Goal: Task Accomplishment & Management: Use online tool/utility

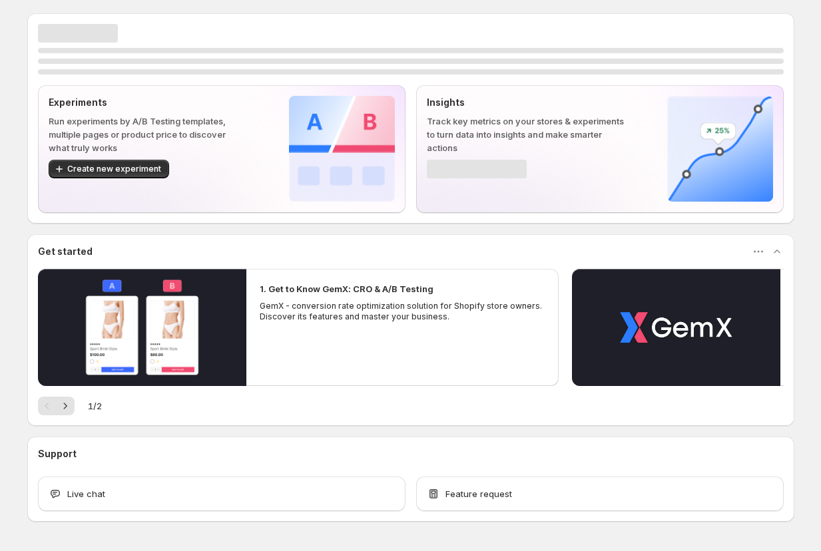
scroll to position [42, 0]
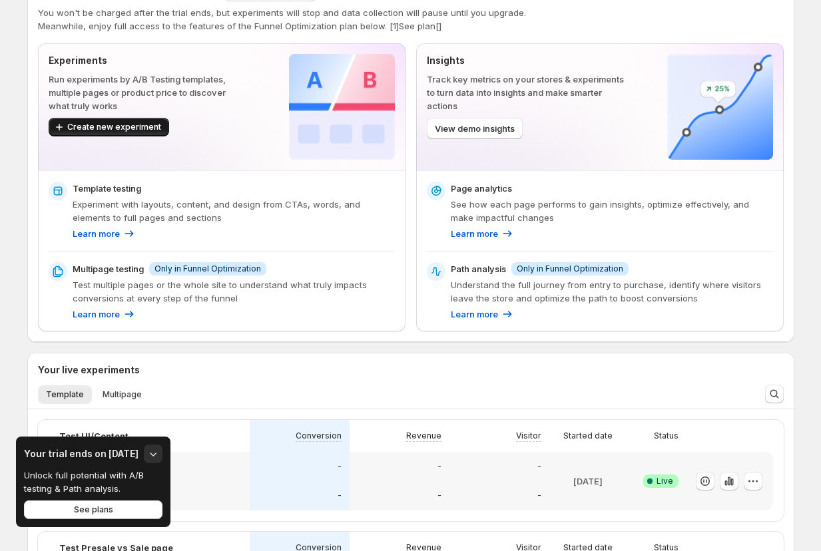
click at [147, 127] on span "Create new experiment" at bounding box center [114, 127] width 94 height 11
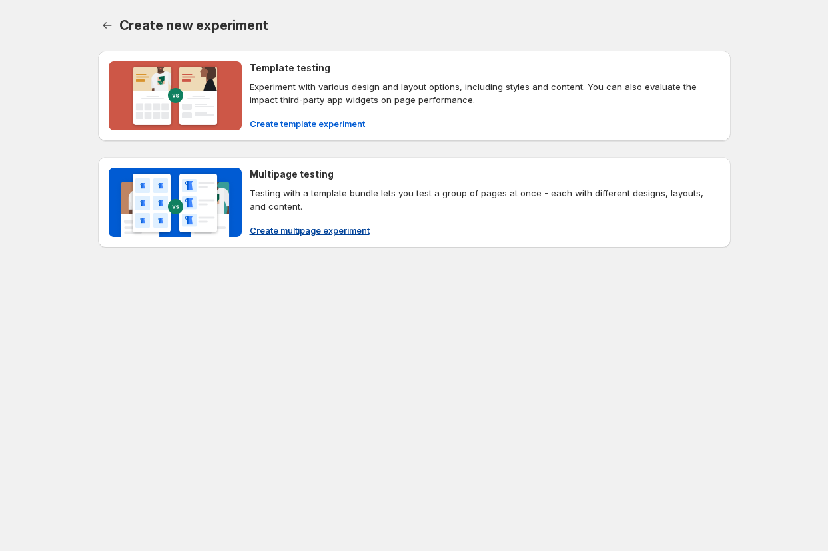
click at [317, 188] on p "Testing with a template bundle lets you test a group of pages at once - each wi…" at bounding box center [485, 199] width 470 height 27
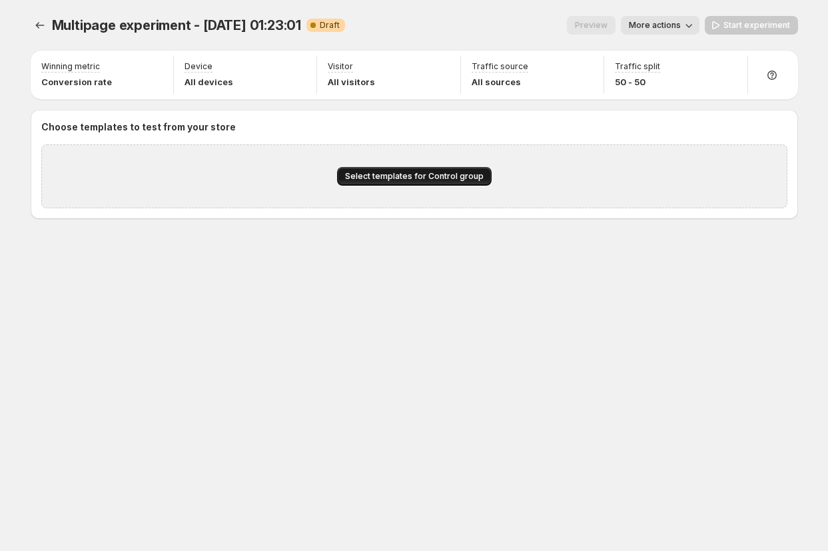
click at [404, 170] on button "Select templates for Control group" at bounding box center [414, 176] width 154 height 19
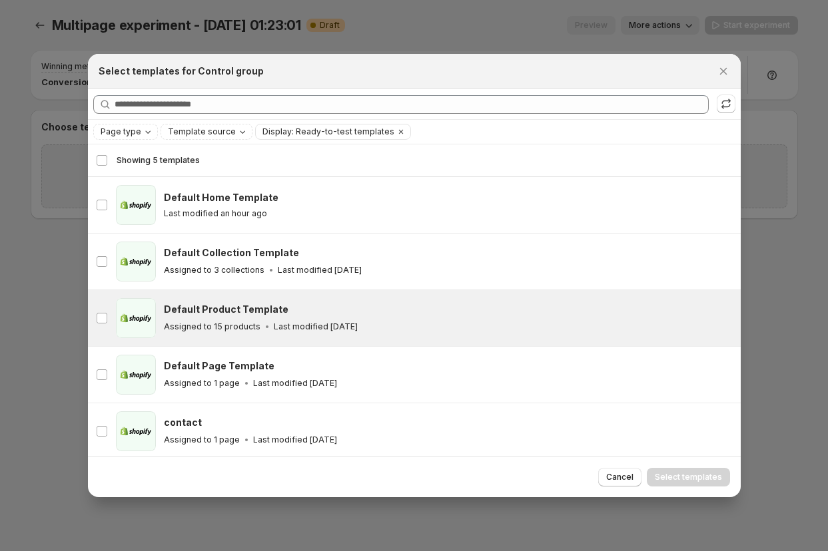
click at [192, 308] on h3 "Default Product Template" at bounding box center [226, 309] width 125 height 13
click at [702, 482] on button "Select templates" at bounding box center [688, 477] width 83 height 19
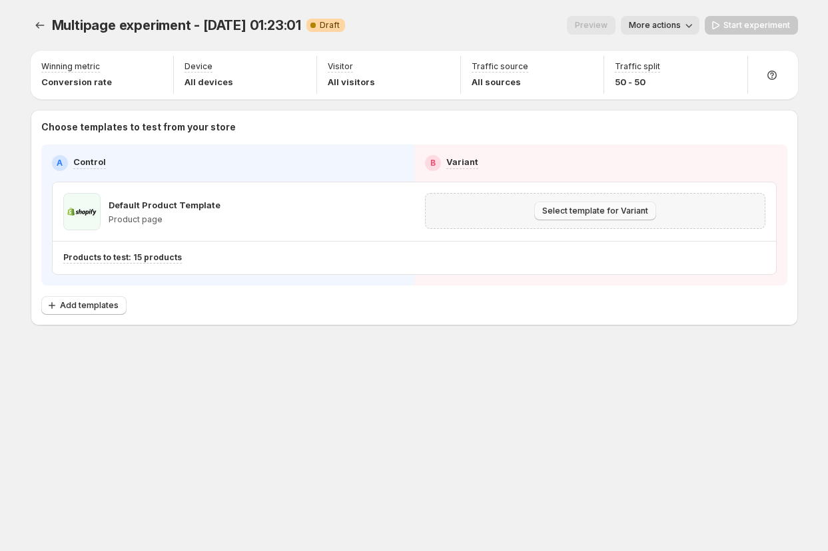
click at [593, 210] on span "Select template for Variant" at bounding box center [595, 211] width 106 height 11
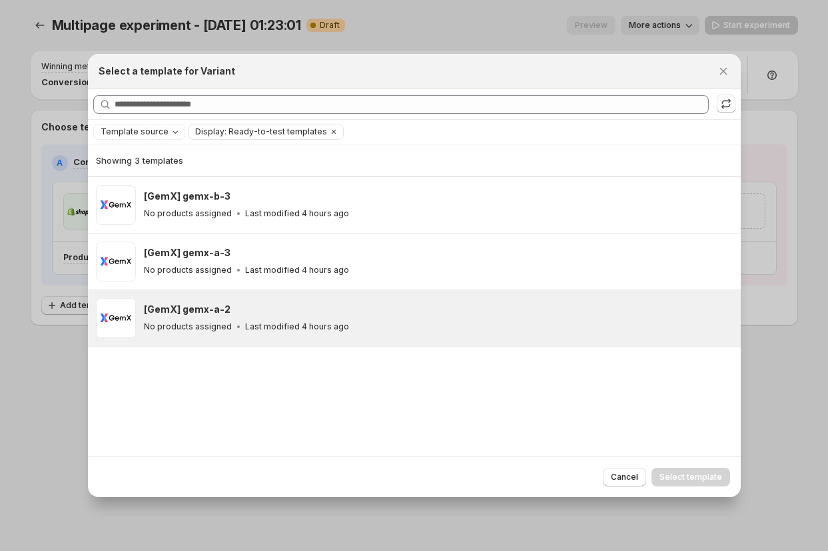
click at [253, 315] on div "[GemX] gemx-a-2" at bounding box center [436, 309] width 585 height 13
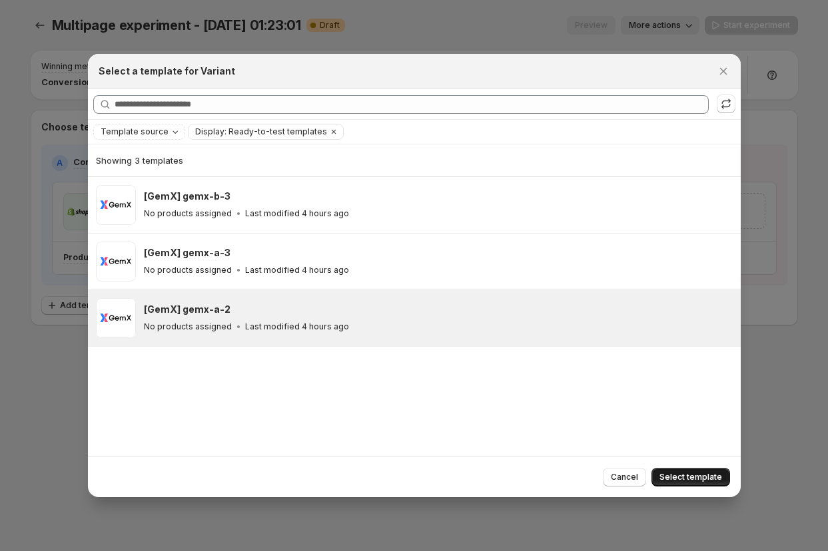
click at [719, 481] on span "Select template" at bounding box center [690, 477] width 63 height 11
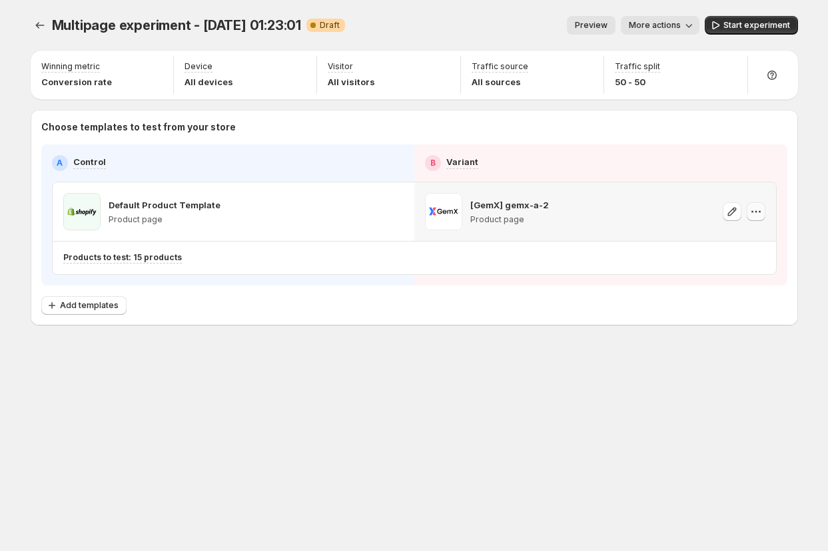
click at [758, 212] on icon "button" at bounding box center [759, 212] width 2 height 2
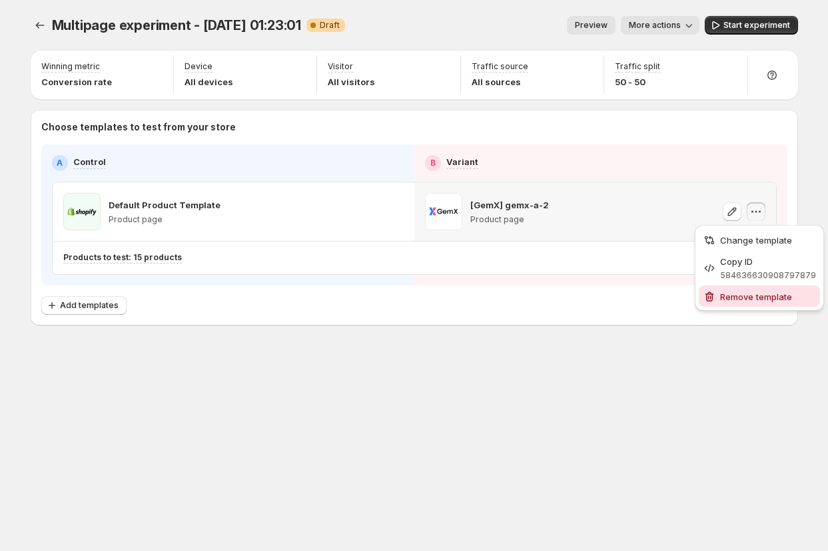
click at [744, 294] on span "Remove template" at bounding box center [756, 297] width 72 height 11
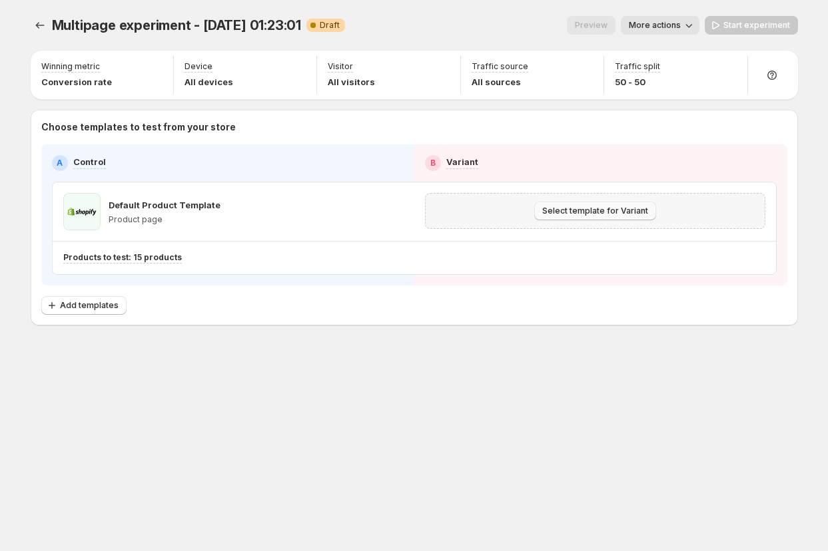
click at [632, 211] on span "Select template for Variant" at bounding box center [595, 211] width 106 height 11
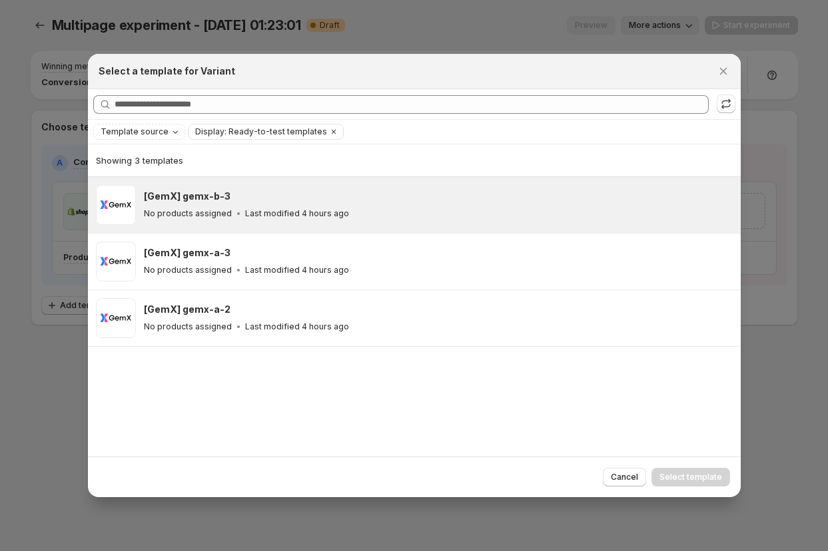
click at [342, 219] on div "No products assigned Last modified 4 hours ago" at bounding box center [436, 213] width 585 height 13
click at [691, 477] on span "Select template" at bounding box center [690, 477] width 63 height 11
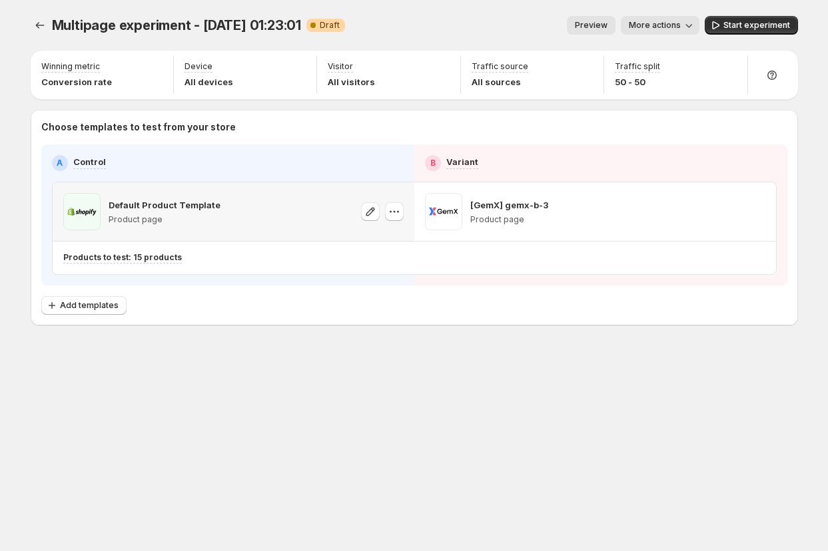
click at [143, 204] on p "Default Product Template" at bounding box center [165, 204] width 112 height 13
click at [143, 203] on p "Default Product Template" at bounding box center [165, 204] width 112 height 13
click at [663, 258] on span "Change products to test" at bounding box center [685, 258] width 96 height 11
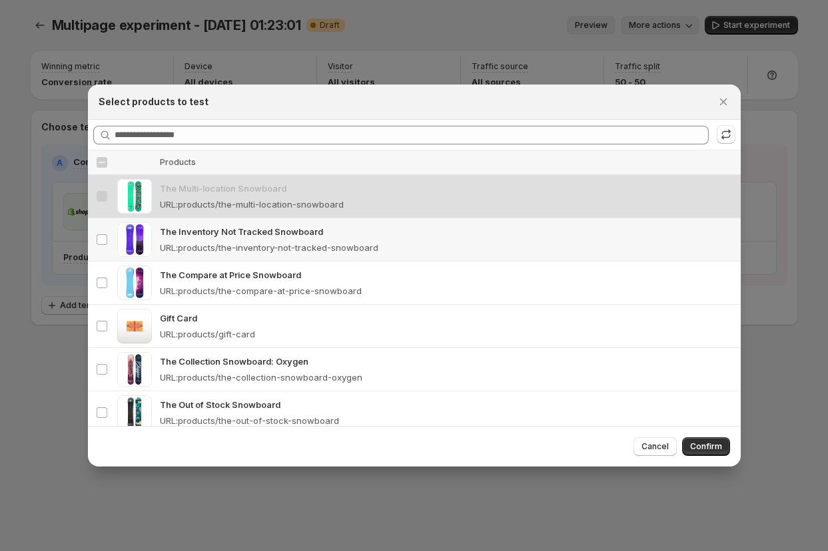
click at [181, 235] on p "The Inventory Not Tracked Snowboard" at bounding box center [446, 231] width 573 height 13
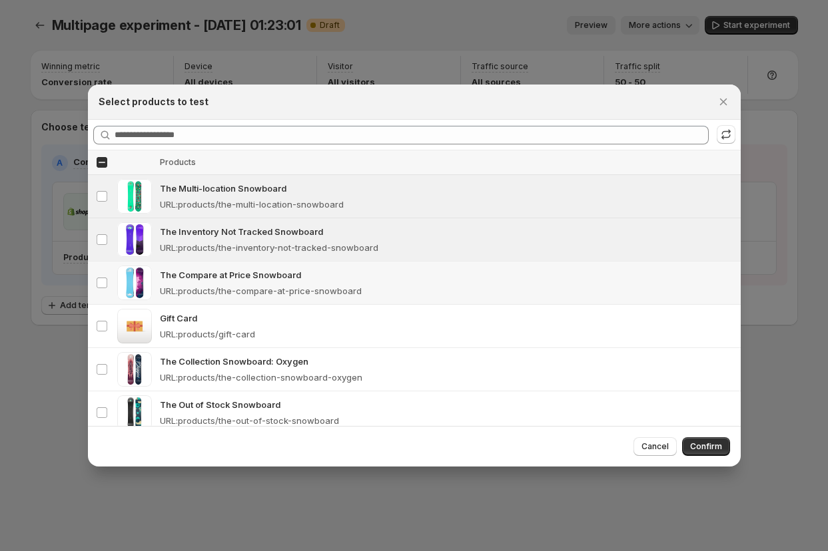
click at [179, 284] on p "URL : products/the-compare-at-price-snowboard" at bounding box center [261, 290] width 202 height 13
click at [174, 328] on p "URL : products/gift-card" at bounding box center [207, 334] width 95 height 13
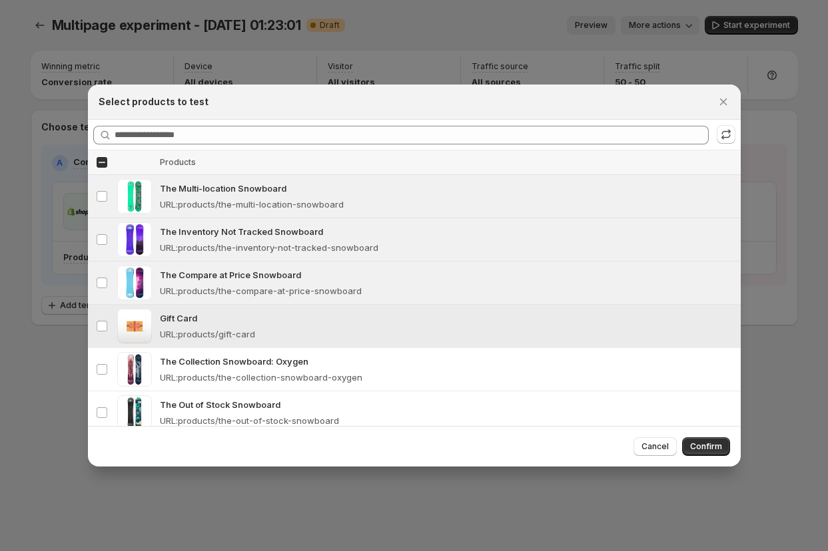
click at [151, 364] on td ":r9m:" at bounding box center [134, 369] width 43 height 43
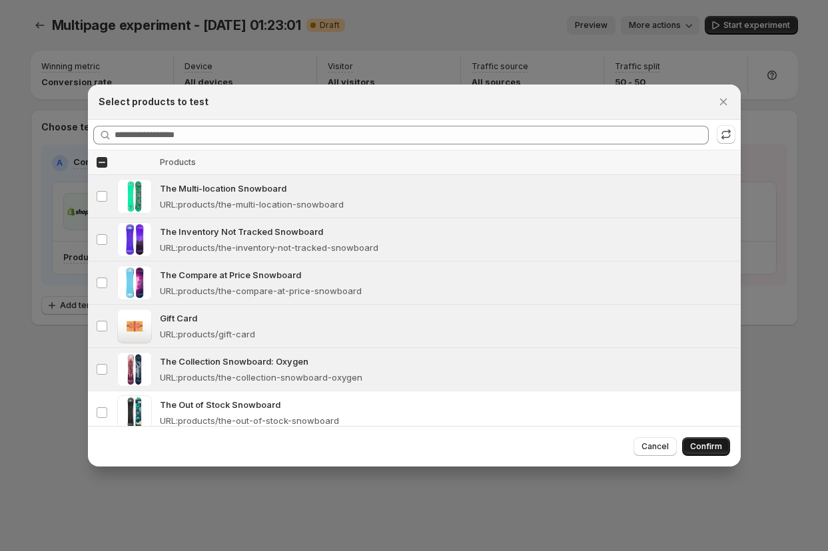
click at [715, 443] on span "Confirm" at bounding box center [706, 446] width 32 height 11
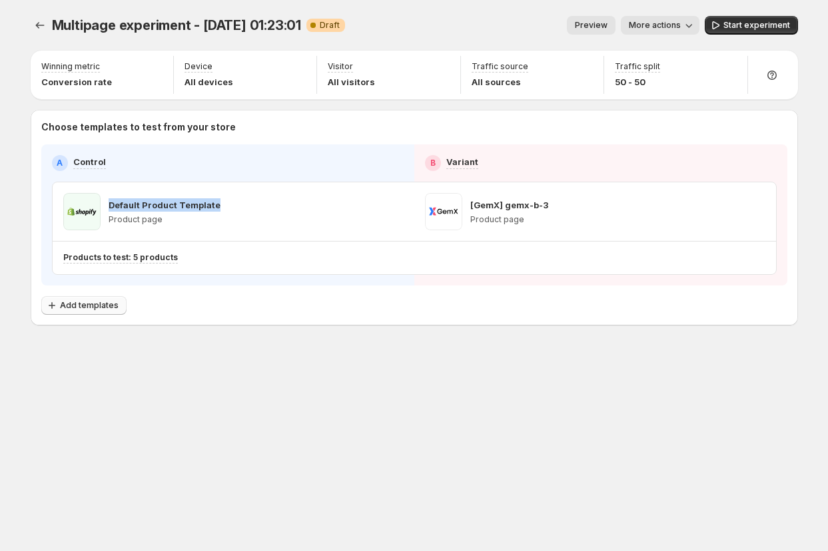
click at [73, 305] on span "Add templates" at bounding box center [89, 305] width 59 height 11
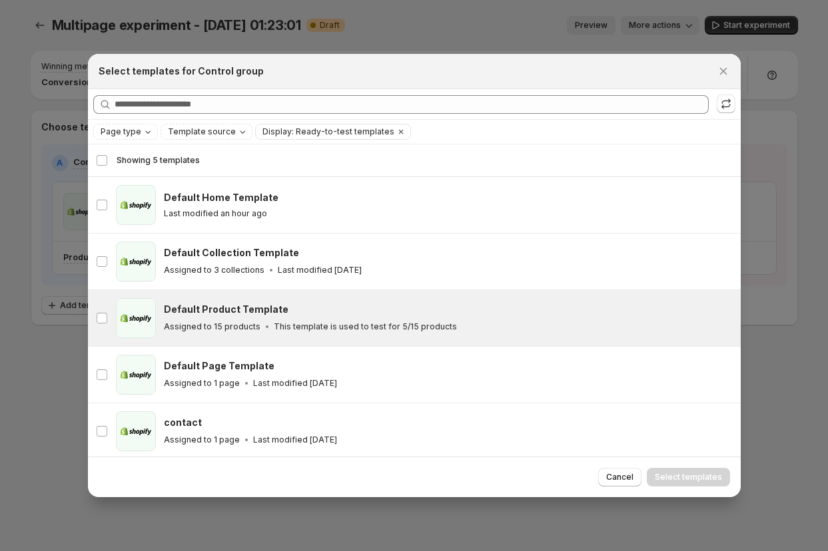
click at [246, 310] on h3 "Default Product Template" at bounding box center [226, 309] width 125 height 13
click at [682, 477] on span "Select templates" at bounding box center [688, 477] width 67 height 11
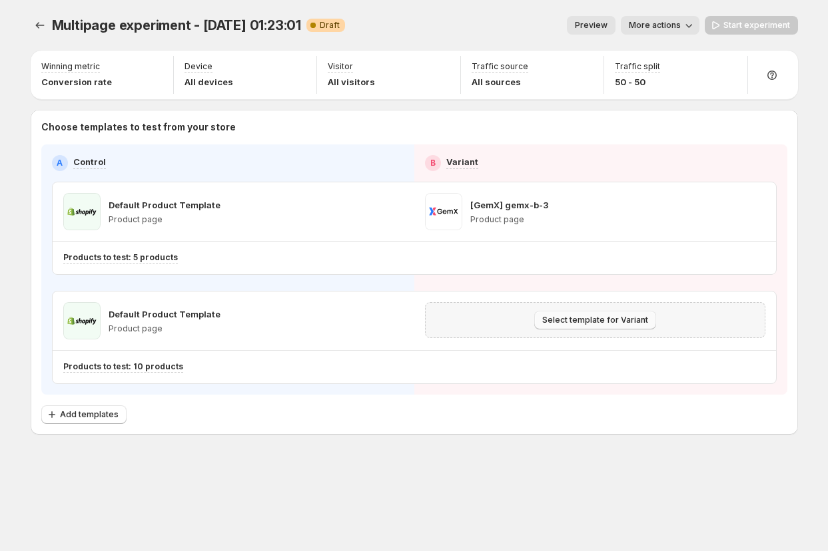
click at [606, 323] on span "Select template for Variant" at bounding box center [595, 320] width 106 height 11
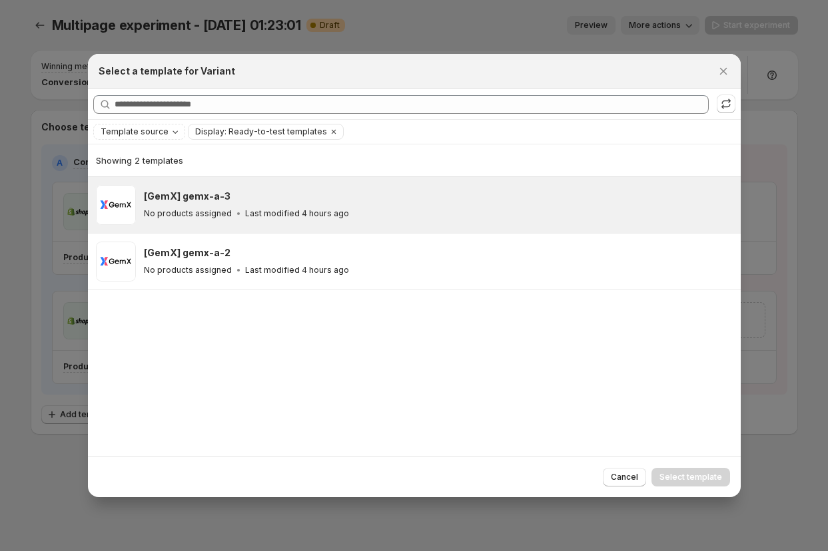
click at [286, 206] on div "[GemX] gemx-a-3 No products assigned Last modified 4 hours ago" at bounding box center [436, 205] width 585 height 31
click at [713, 479] on span "Select template" at bounding box center [690, 477] width 63 height 11
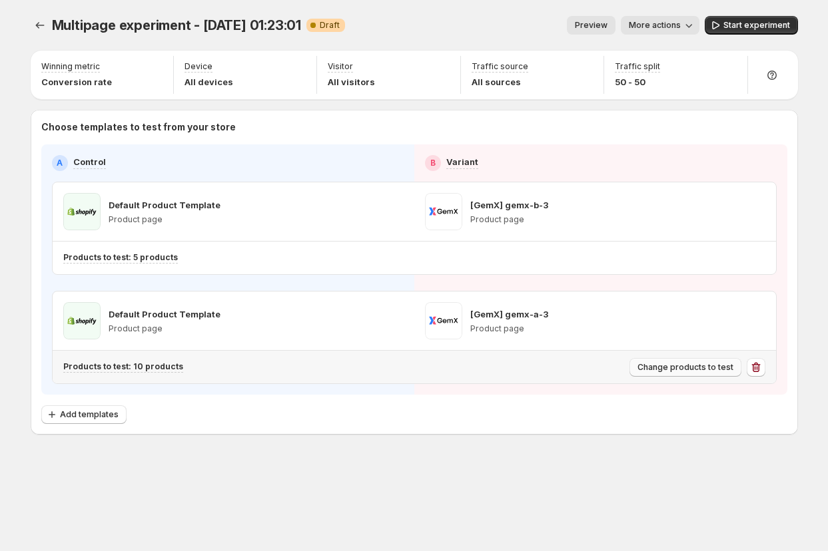
click at [681, 366] on span "Change products to test" at bounding box center [685, 367] width 96 height 11
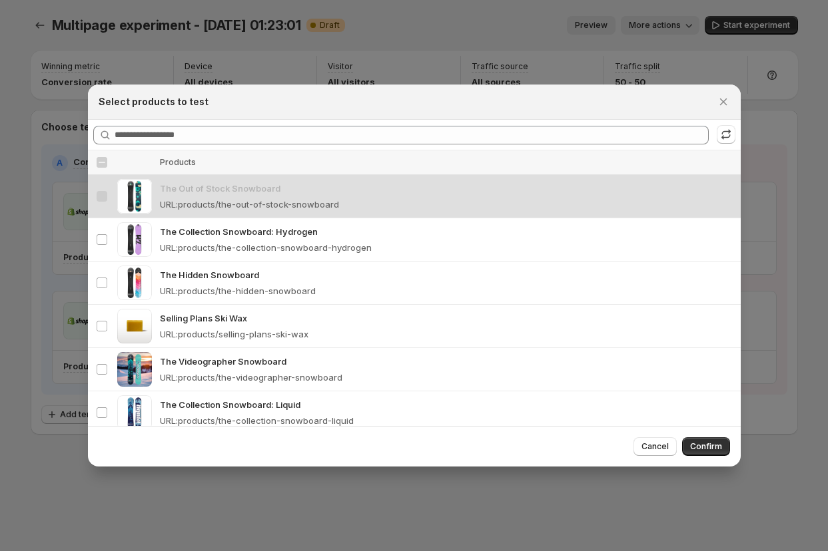
click at [184, 196] on table "Select all products Thumbnail Products Select product The Out of Stock Snowboar…" at bounding box center [414, 486] width 653 height 673
click at [178, 227] on p "The Collection Snowboard: Hydrogen" at bounding box center [446, 231] width 573 height 13
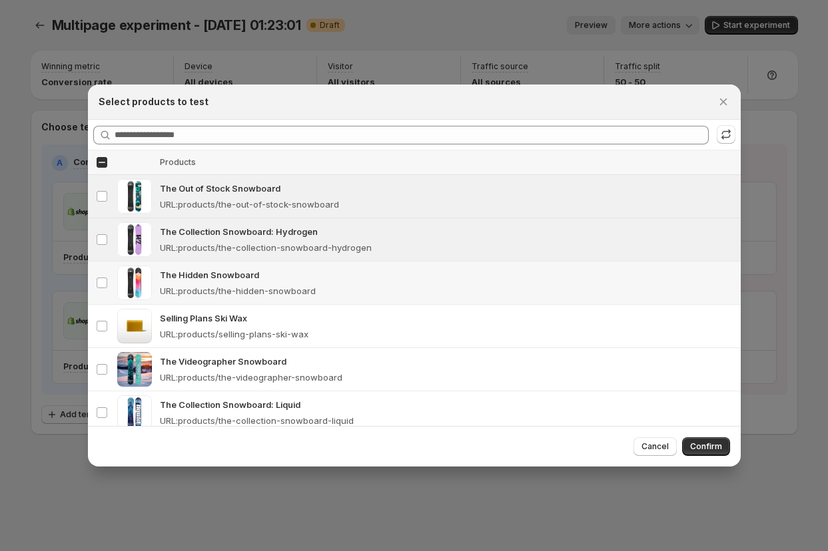
click at [182, 264] on td "The Hidden Snowboard URL : products/the-hidden-snowboard" at bounding box center [448, 283] width 585 height 43
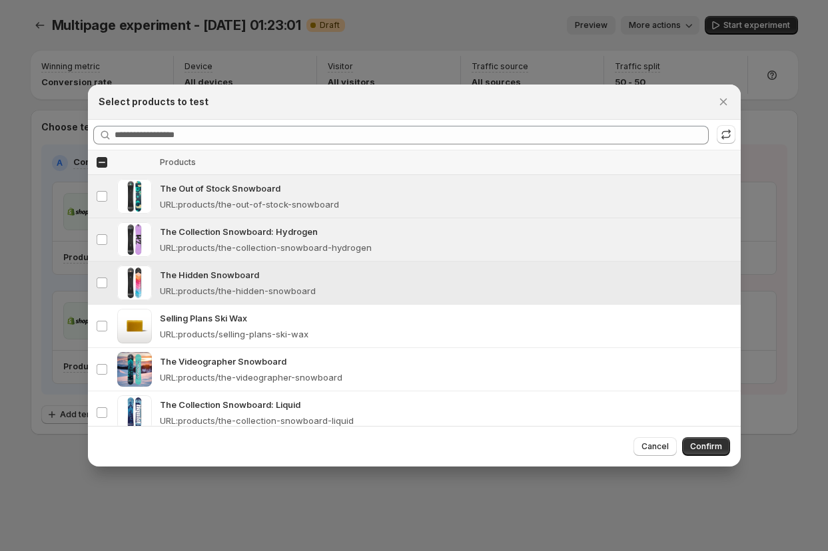
click at [176, 318] on p "Selling Plans Ski Wax" at bounding box center [446, 318] width 573 height 13
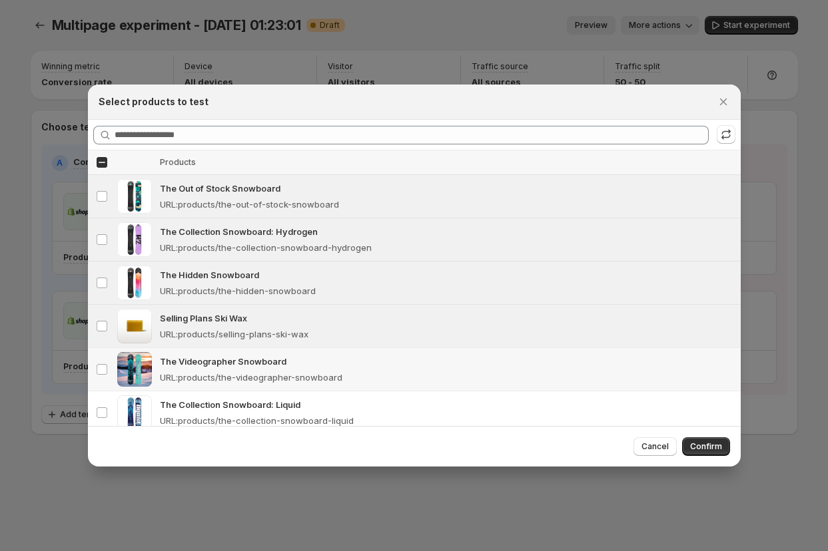
click at [180, 375] on p "URL : products/the-videographer-snowboard" at bounding box center [251, 377] width 182 height 13
click at [699, 445] on span "Confirm" at bounding box center [706, 446] width 32 height 11
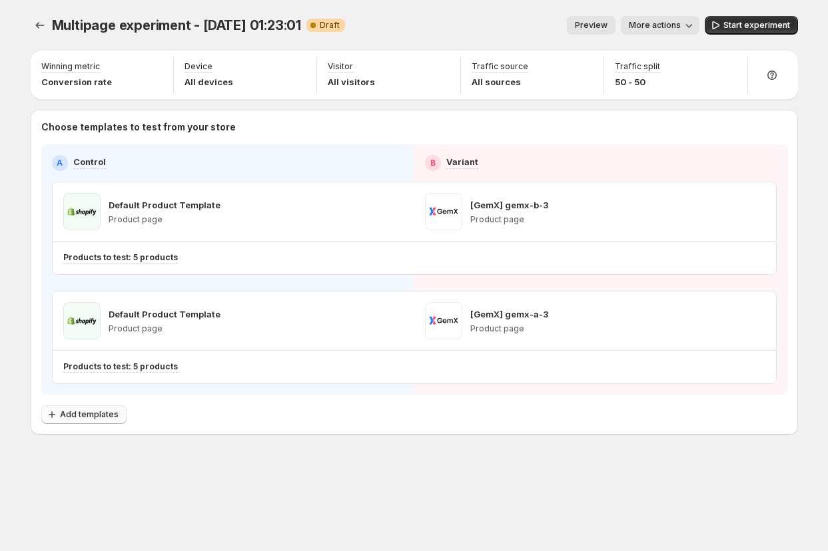
click at [71, 410] on span "Add templates" at bounding box center [89, 415] width 59 height 11
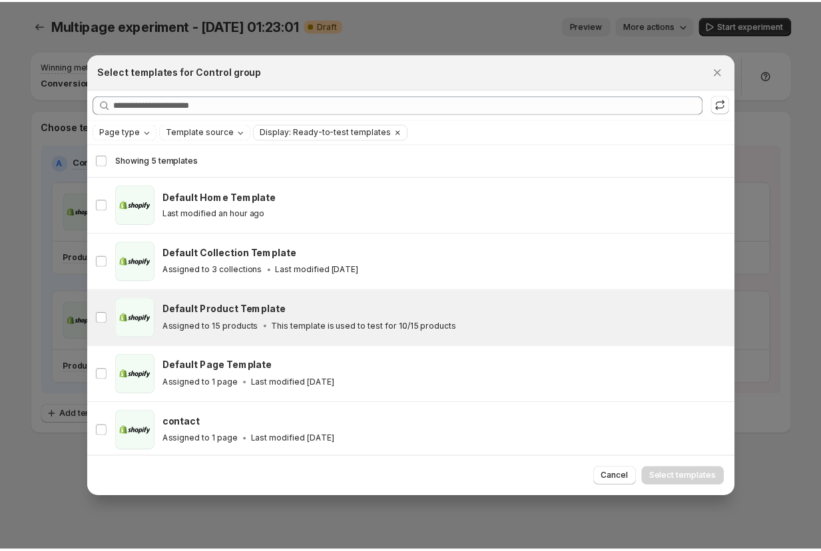
scroll to position [3, 0]
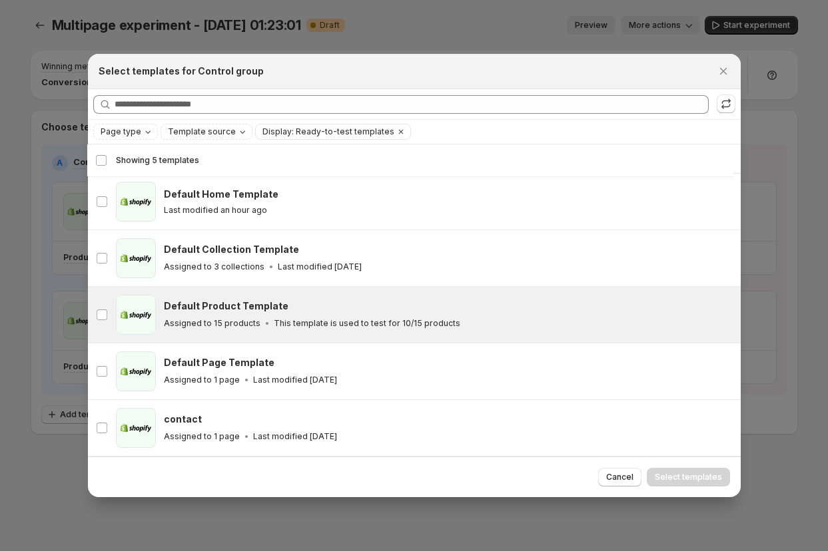
click at [420, 319] on p "This template is used to test for 10/15 products" at bounding box center [367, 323] width 186 height 11
click at [694, 481] on span "Select templates" at bounding box center [688, 477] width 67 height 11
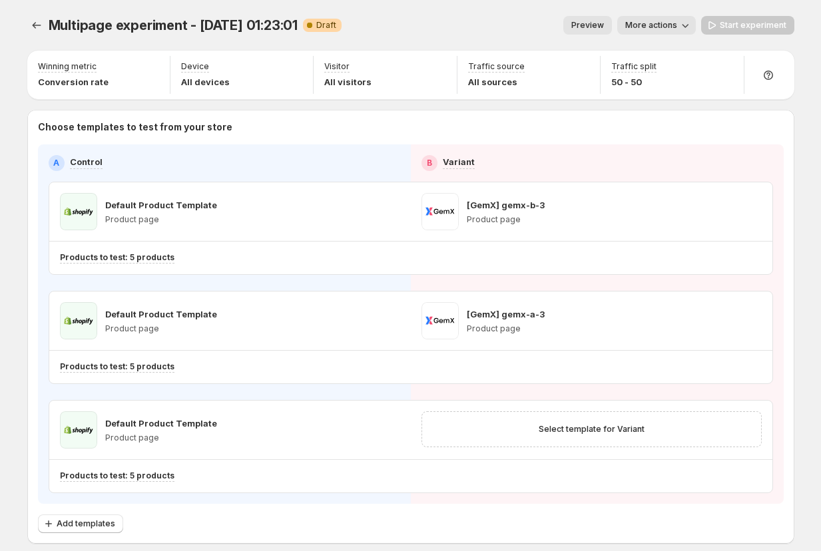
scroll to position [0, 0]
click at [584, 425] on span "Select template for Variant" at bounding box center [592, 429] width 106 height 11
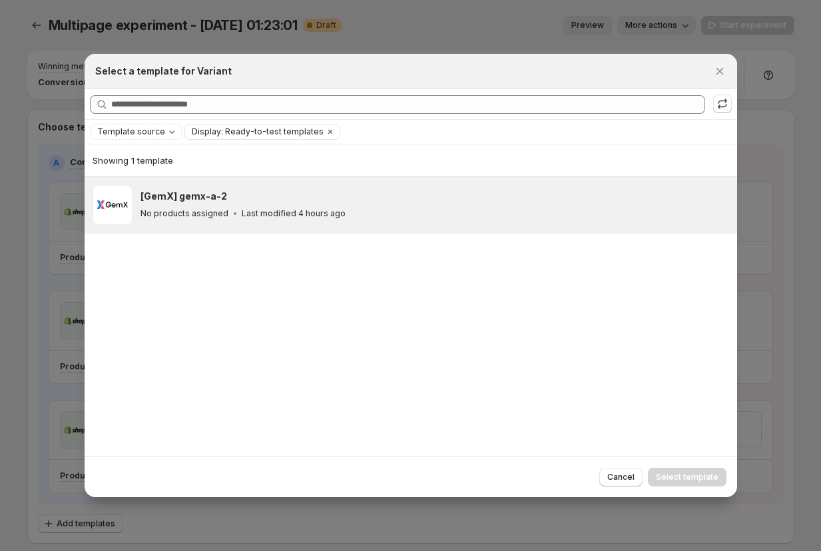
click at [312, 220] on div "[GemX] gemx-a-2 No products assigned Last modified 4 hours ago" at bounding box center [435, 205] width 589 height 40
click at [681, 471] on button "Select template" at bounding box center [687, 477] width 79 height 19
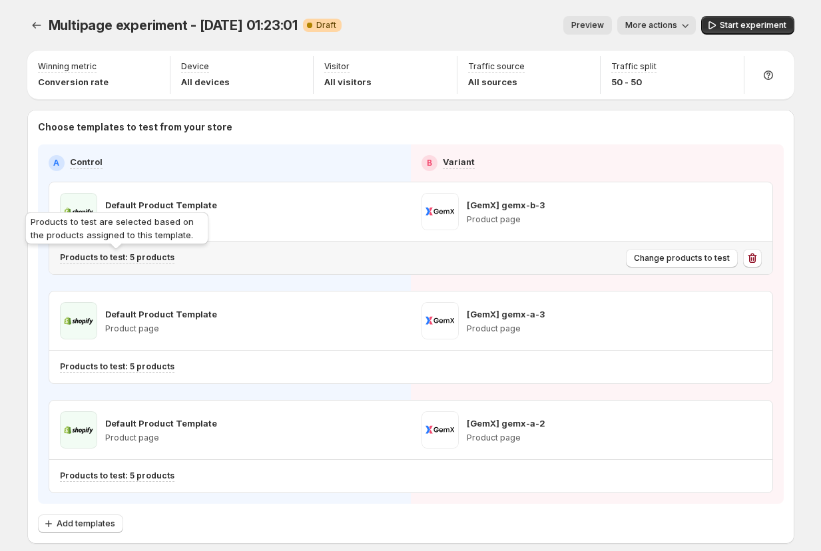
click at [148, 258] on p "Products to test: 5 products" at bounding box center [117, 257] width 115 height 11
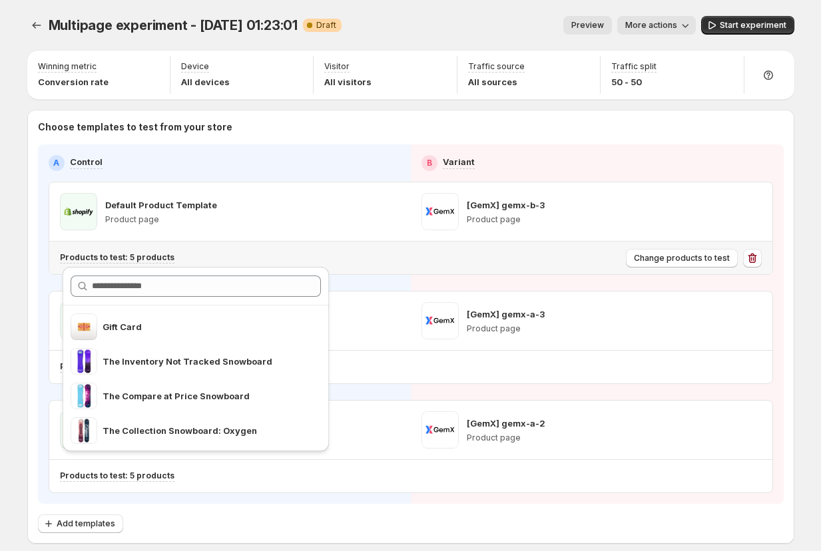
click at [240, 260] on div "Products to test: 5 products" at bounding box center [340, 257] width 561 height 11
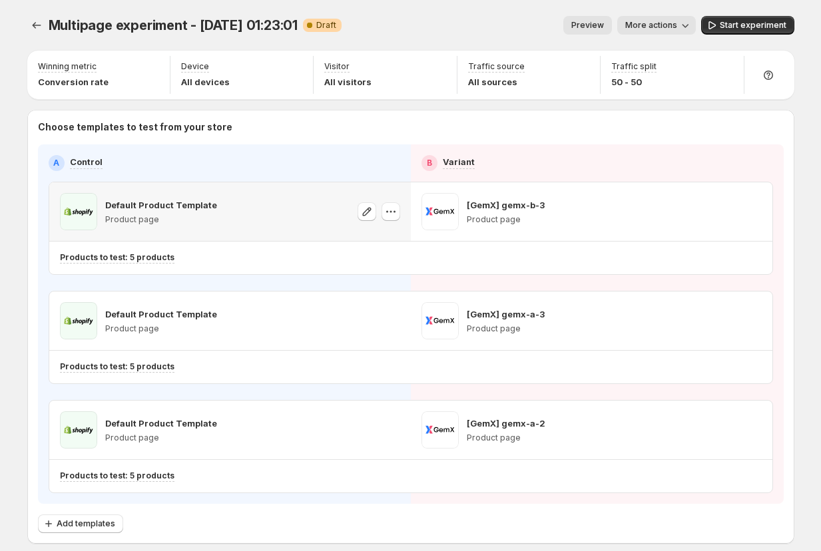
click at [141, 204] on p "Default Product Template" at bounding box center [161, 204] width 112 height 13
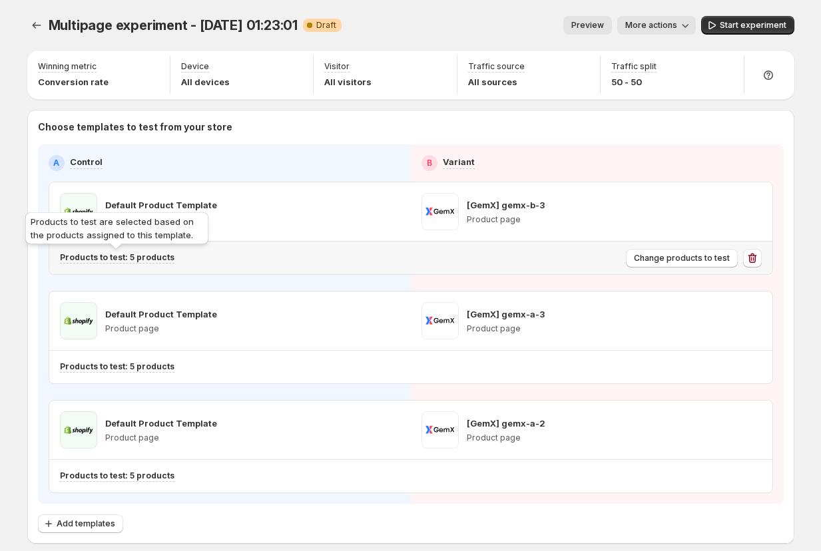
click at [134, 254] on p "Products to test: 5 products" at bounding box center [117, 257] width 115 height 11
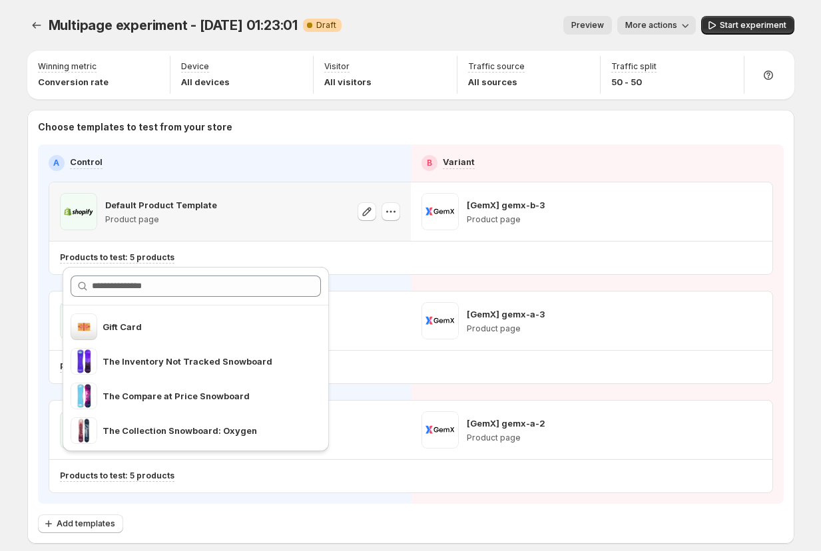
click at [318, 208] on div "Default Product Template Product page" at bounding box center [230, 211] width 340 height 37
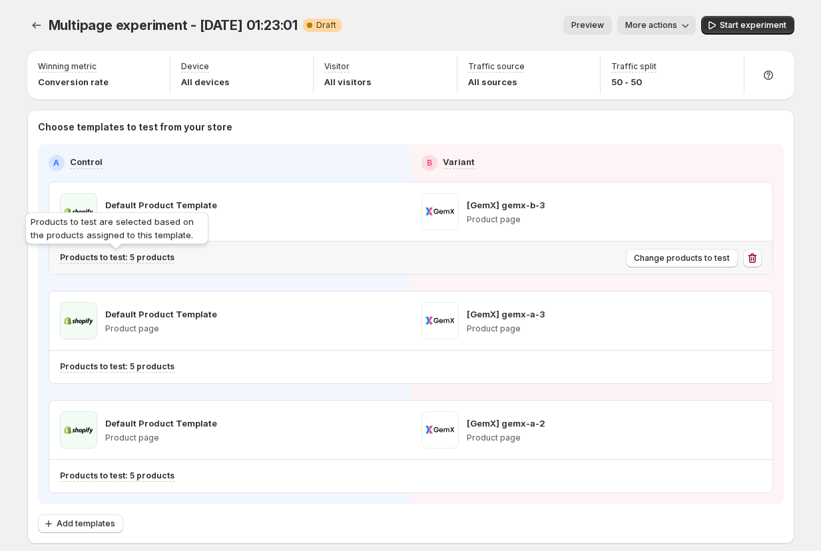
click at [132, 256] on p "Products to test: 5 products" at bounding box center [117, 257] width 115 height 11
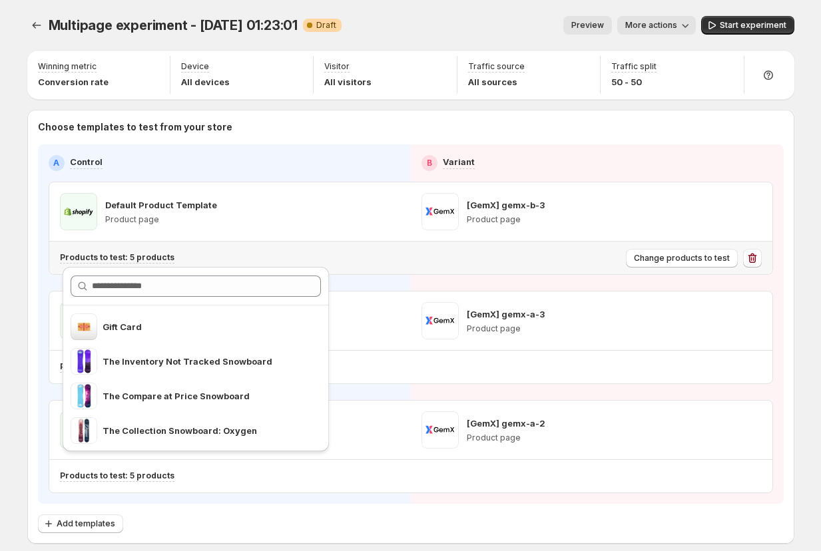
click at [298, 247] on div "Products to test: 5 products" at bounding box center [340, 258] width 561 height 22
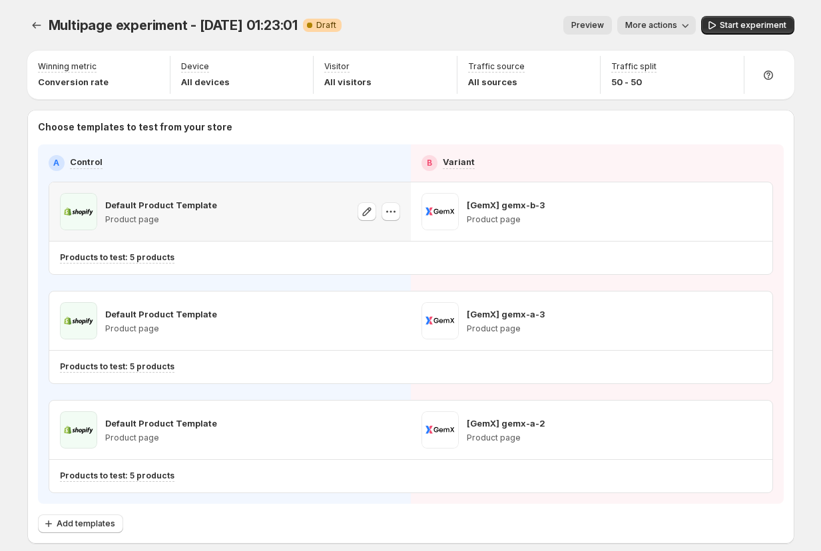
click at [150, 202] on p "Default Product Template" at bounding box center [161, 204] width 112 height 13
click at [151, 202] on p "Default Product Template" at bounding box center [161, 204] width 112 height 13
click at [248, 238] on div "Default Product Template Product page" at bounding box center [230, 211] width 362 height 59
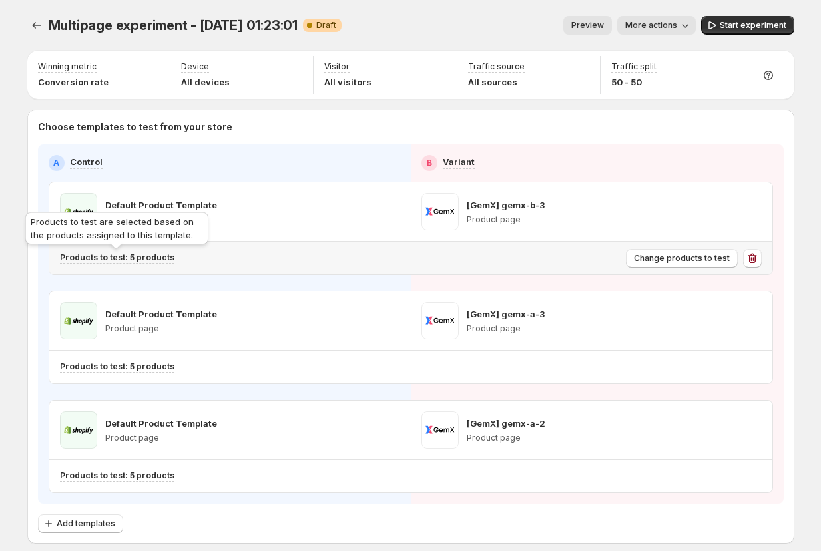
click at [142, 258] on p "Products to test: 5 products" at bounding box center [117, 257] width 115 height 11
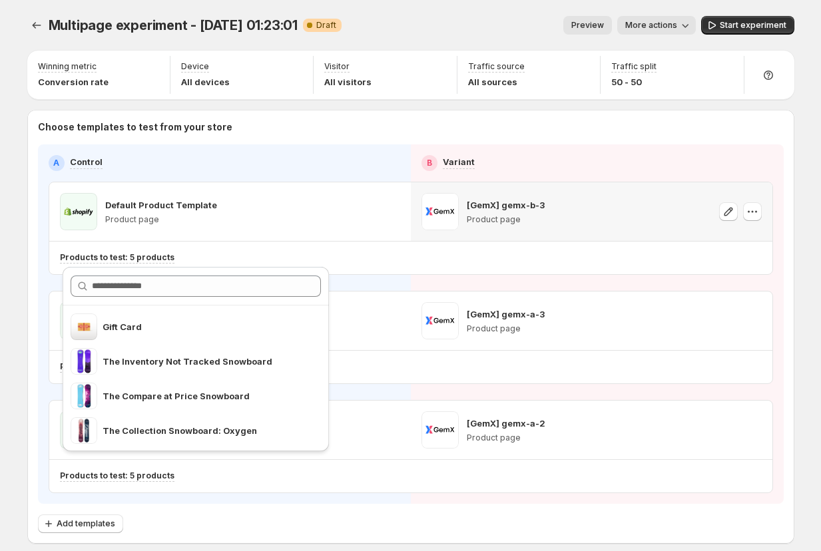
click at [514, 204] on p "[GemX] gemx-b-3" at bounding box center [506, 204] width 78 height 13
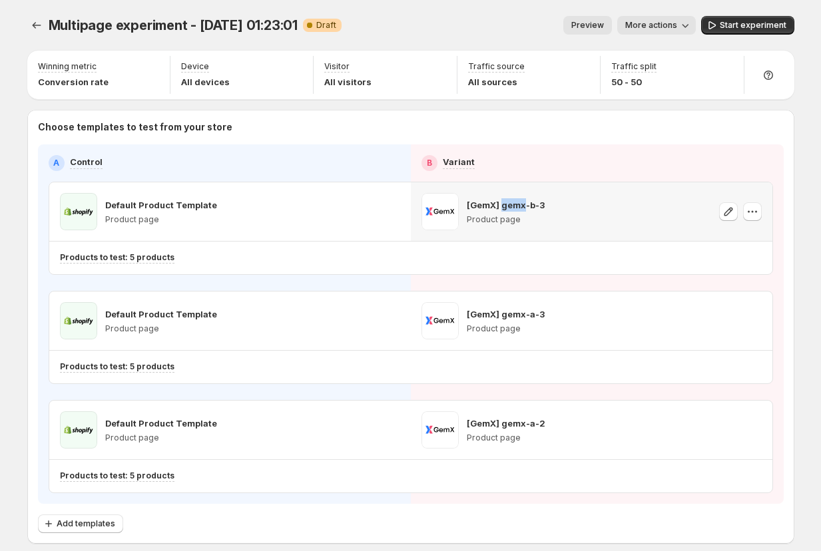
click at [514, 204] on p "[GemX] gemx-b-3" at bounding box center [506, 204] width 78 height 13
click at [515, 203] on p "[GemX] gemx-b-3" at bounding box center [506, 204] width 78 height 13
drag, startPoint x: 515, startPoint y: 203, endPoint x: 529, endPoint y: 202, distance: 14.0
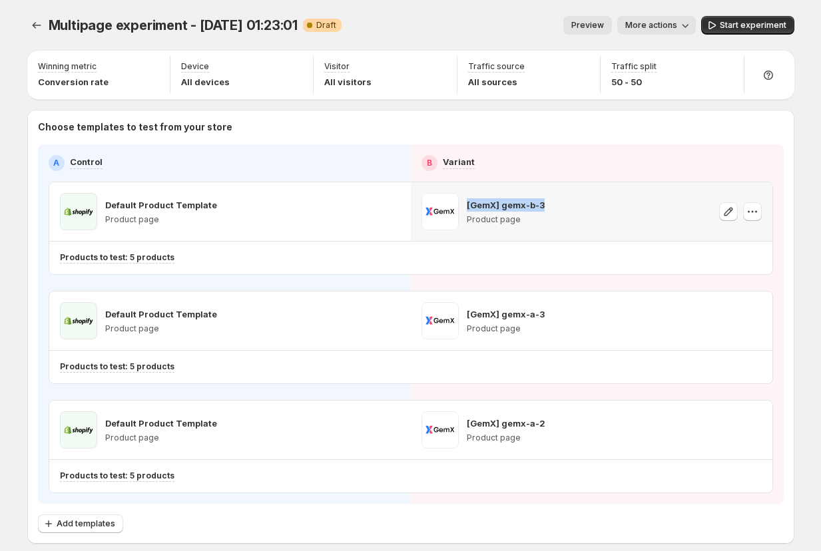
click at [516, 204] on p "[GemX] gemx-b-3" at bounding box center [506, 204] width 78 height 13
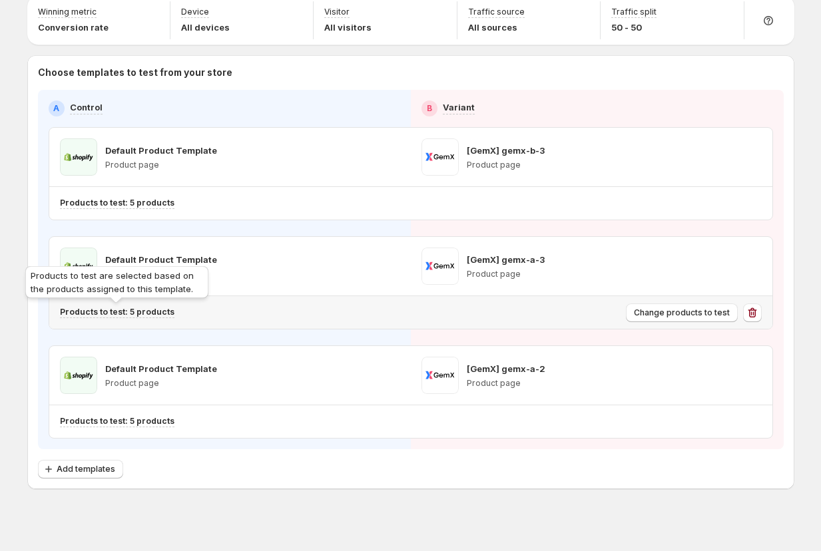
click at [159, 310] on p "Products to test: 5 products" at bounding box center [117, 312] width 115 height 11
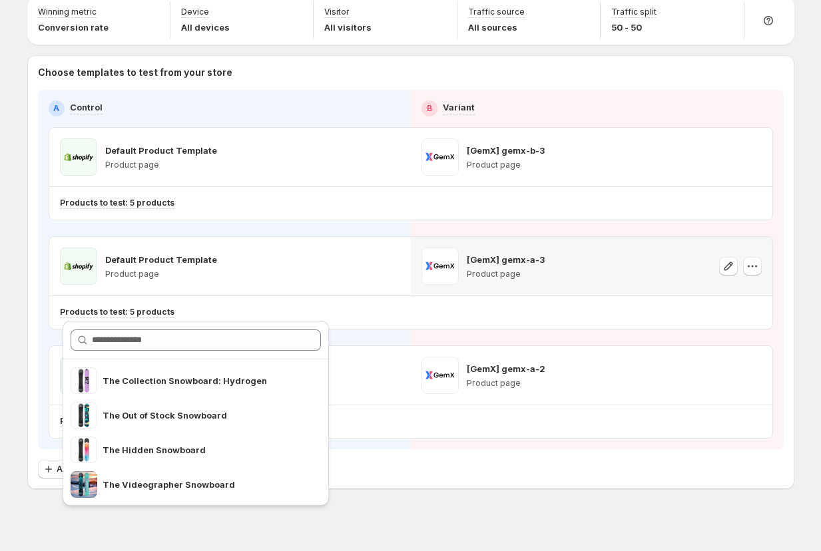
click at [531, 262] on p "[GemX] gemx-a-3" at bounding box center [506, 259] width 78 height 13
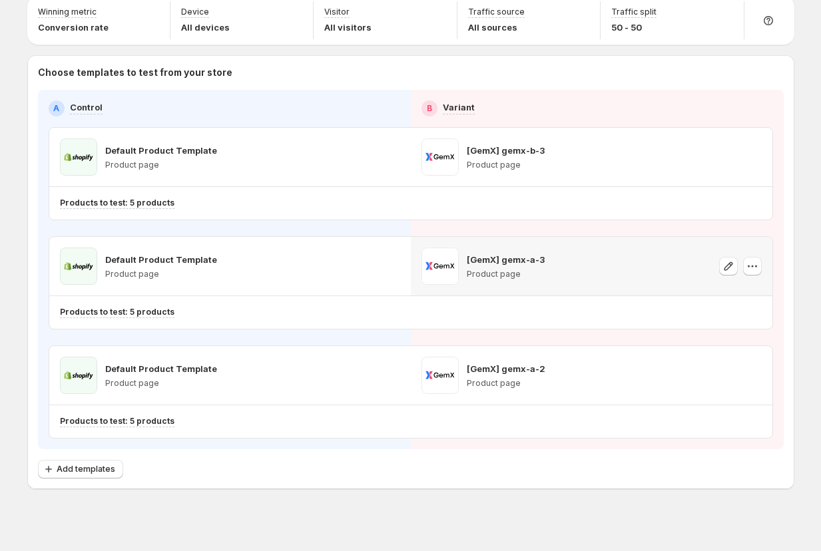
click at [531, 261] on p "[GemX] gemx-a-3" at bounding box center [506, 259] width 78 height 13
click at [569, 258] on div "[GemX] gemx-a-3 Product page" at bounding box center [592, 266] width 340 height 37
click at [525, 372] on p "[GemX] gemx-a-2" at bounding box center [506, 368] width 79 height 13
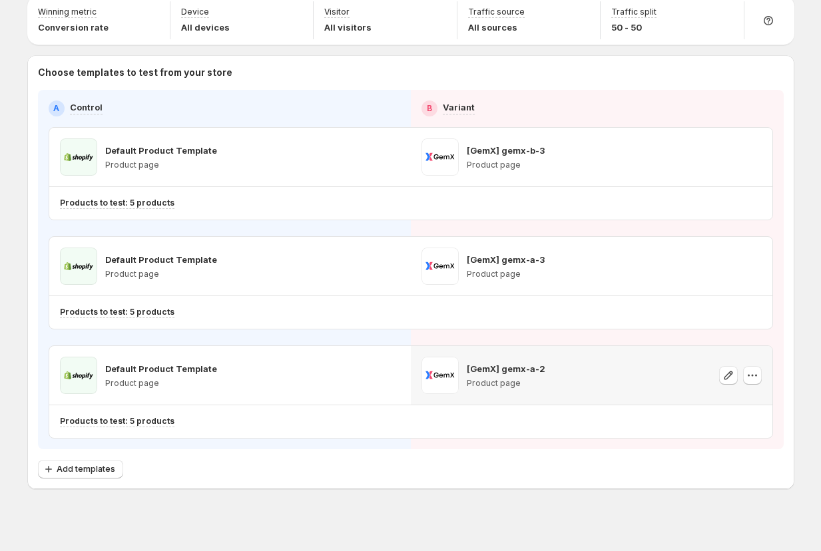
click at [525, 373] on p "[GemX] gemx-a-2" at bounding box center [506, 368] width 79 height 13
click at [526, 373] on p "[GemX] gemx-a-2" at bounding box center [506, 368] width 79 height 13
click at [595, 374] on div "[GemX] gemx-a-2 Product page" at bounding box center [592, 375] width 340 height 37
click at [519, 152] on p "[GemX] gemx-b-3" at bounding box center [506, 150] width 78 height 13
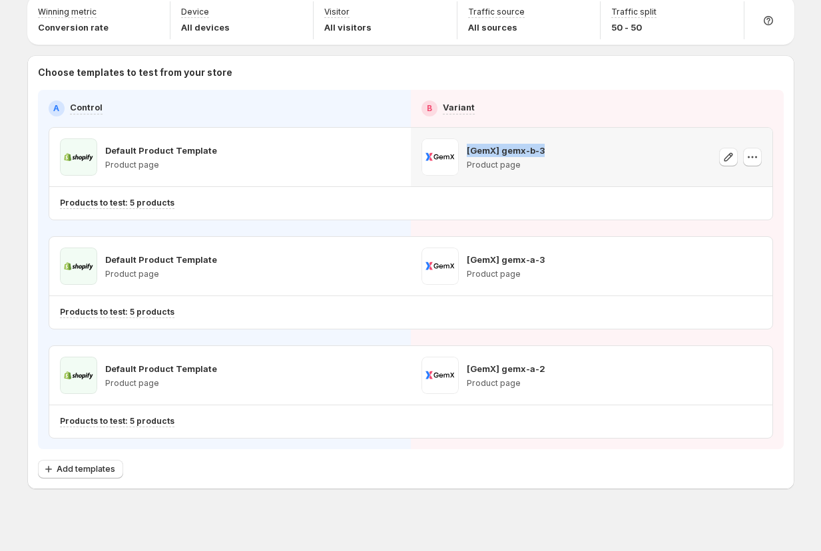
click at [519, 152] on p "[GemX] gemx-b-3" at bounding box center [506, 150] width 78 height 13
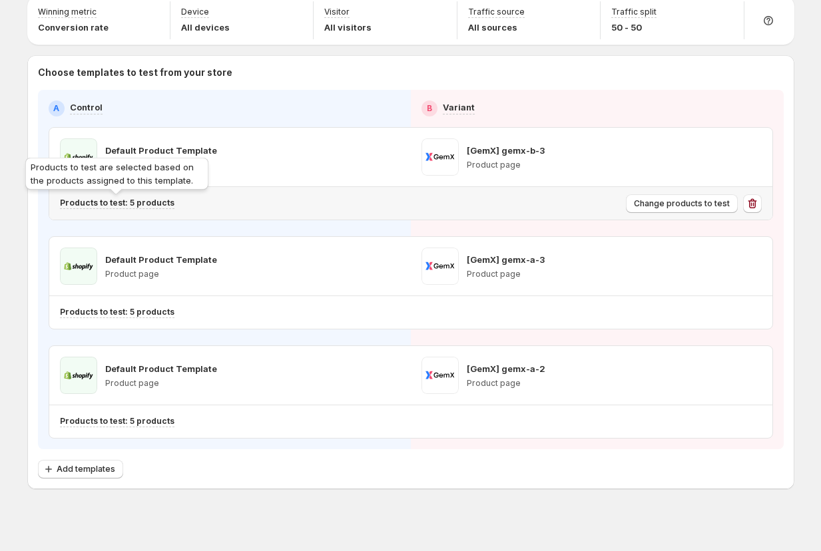
click at [141, 204] on p "Products to test: 5 products" at bounding box center [117, 203] width 115 height 11
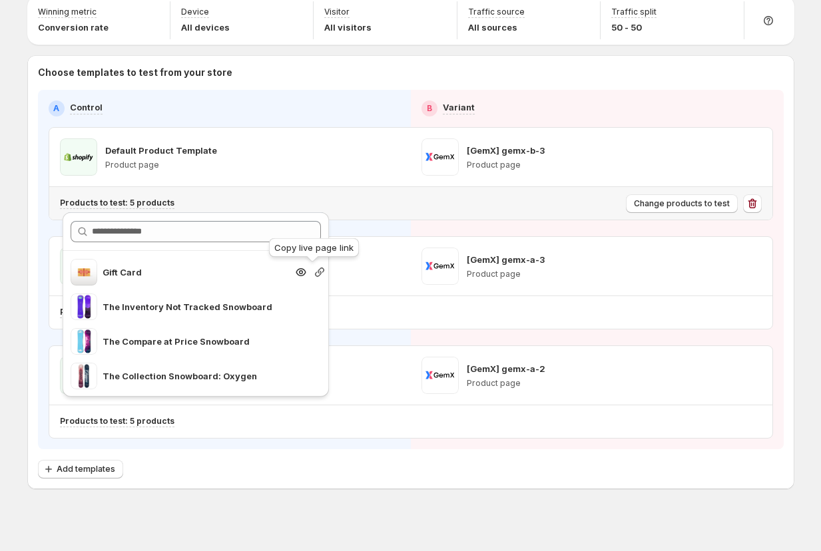
click at [313, 272] on icon "button" at bounding box center [319, 272] width 13 height 13
click at [493, 144] on p "[GemX] gemx-b-3" at bounding box center [506, 150] width 78 height 13
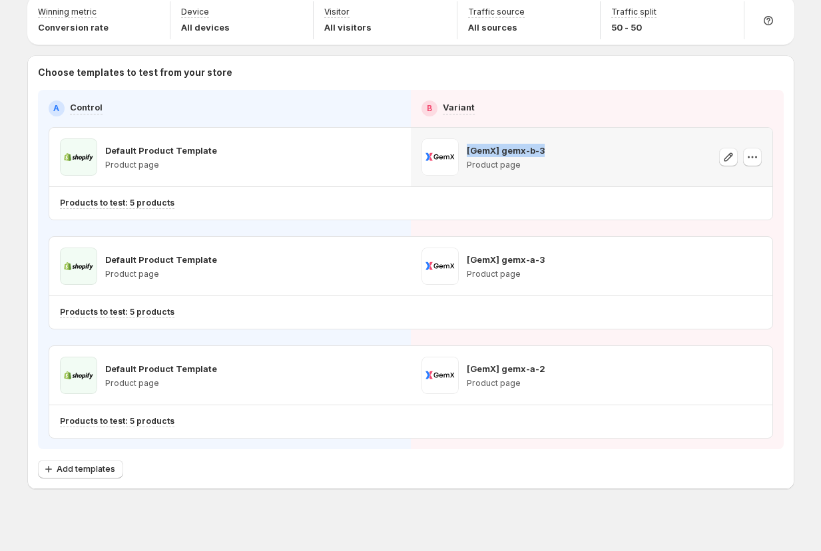
click at [493, 144] on p "[GemX] gemx-b-3" at bounding box center [506, 150] width 78 height 13
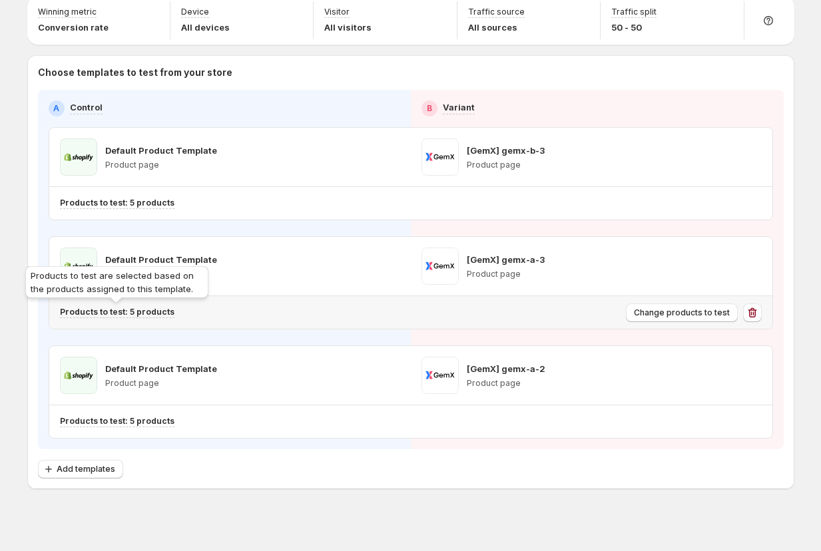
click at [154, 307] on p "Products to test: 5 products" at bounding box center [117, 312] width 115 height 11
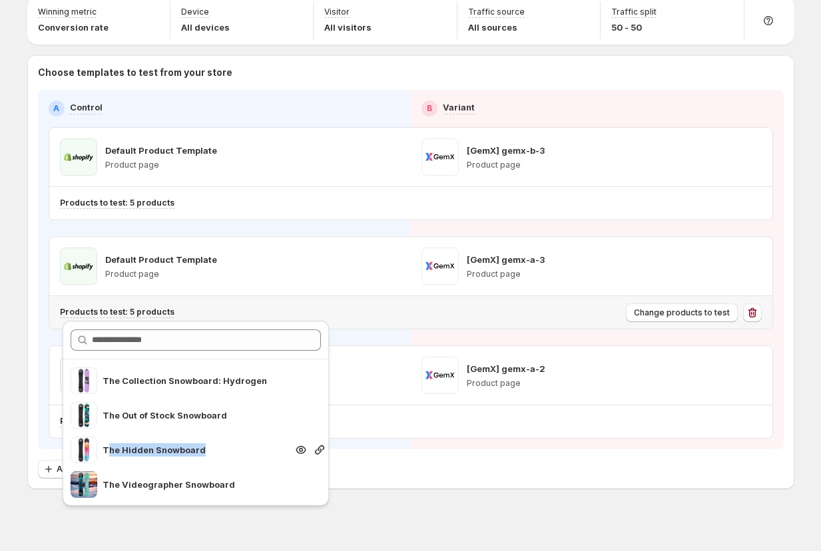
drag, startPoint x: 106, startPoint y: 446, endPoint x: 204, endPoint y: 449, distance: 98.6
click at [204, 449] on p "The Hidden Snowboard" at bounding box center [195, 449] width 184 height 13
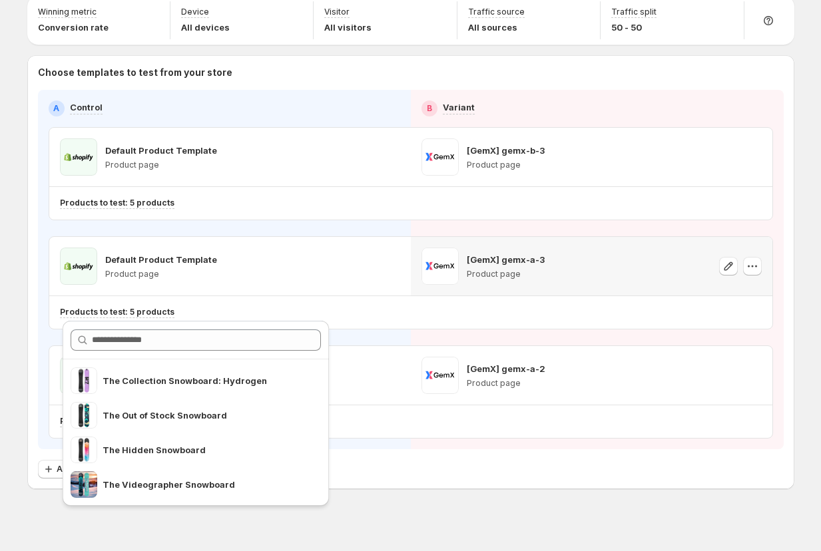
click at [531, 264] on p "[GemX] gemx-a-3" at bounding box center [506, 259] width 78 height 13
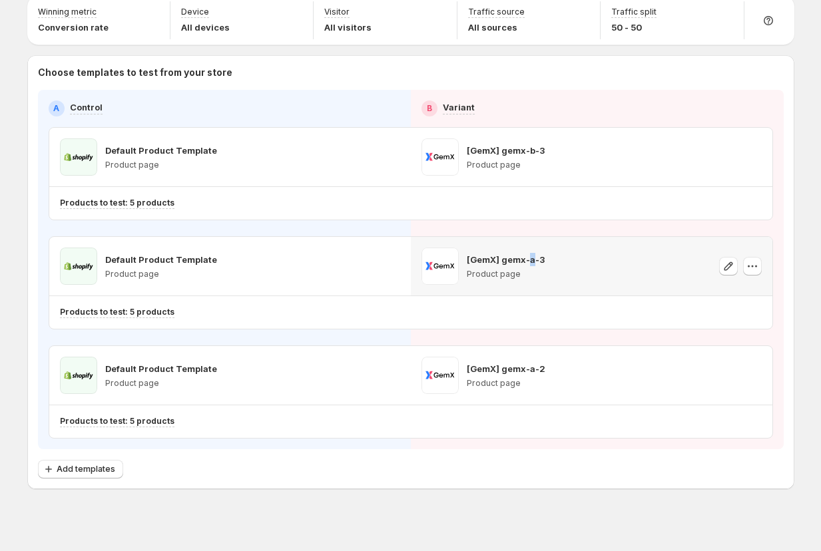
click at [531, 264] on p "[GemX] gemx-a-3" at bounding box center [506, 259] width 78 height 13
drag, startPoint x: 505, startPoint y: 259, endPoint x: 563, endPoint y: 257, distance: 57.3
click at [563, 257] on div "[GemX] gemx-a-3 Product page" at bounding box center [592, 266] width 340 height 37
click at [506, 229] on div "Default Product Template Product page [GemX] gemx-b-3 Product page Products to …" at bounding box center [411, 283] width 725 height 312
drag, startPoint x: 530, startPoint y: 147, endPoint x: 556, endPoint y: 150, distance: 26.1
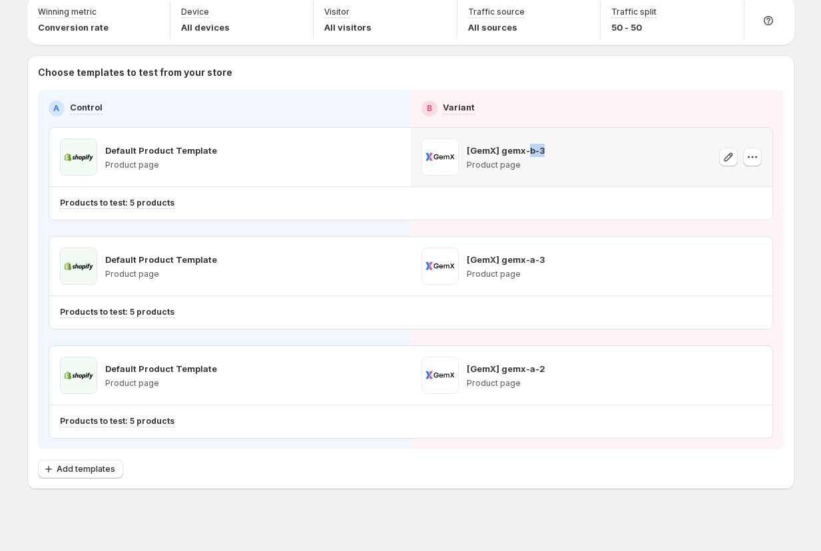
click at [557, 146] on div "[GemX] gemx-b-3 Product page" at bounding box center [592, 157] width 340 height 37
drag, startPoint x: 554, startPoint y: 256, endPoint x: 549, endPoint y: 291, distance: 35.6
click at [566, 256] on div "[GemX] gemx-a-3 Product page" at bounding box center [592, 266] width 340 height 37
click at [525, 148] on p "[GemX] gemx-b-3" at bounding box center [506, 150] width 78 height 13
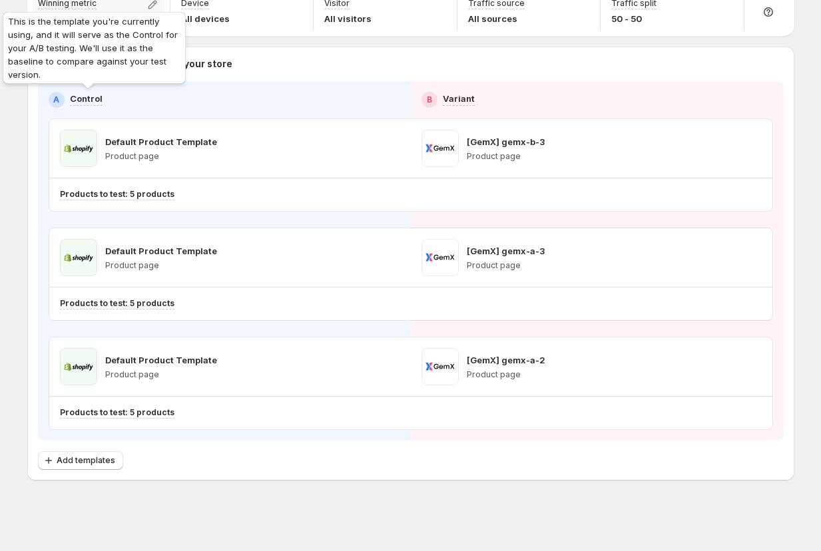
scroll to position [0, 0]
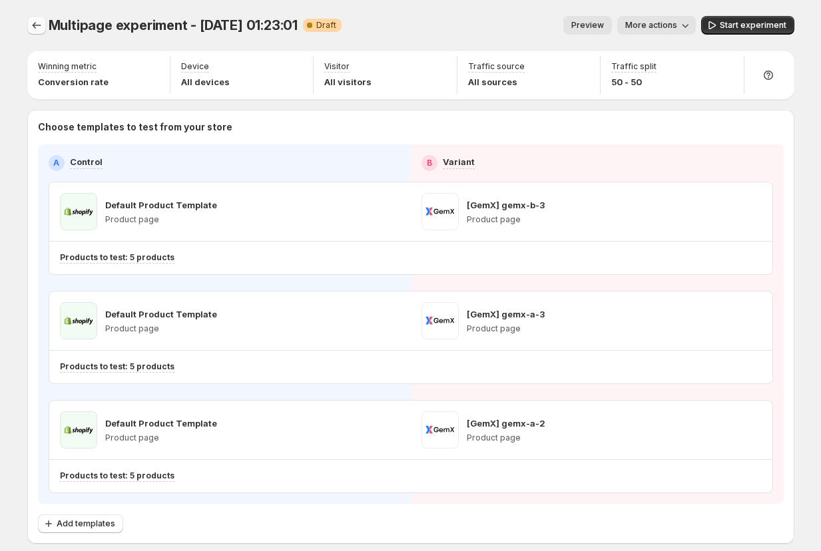
click at [43, 26] on icon "Experiments" at bounding box center [36, 25] width 13 height 13
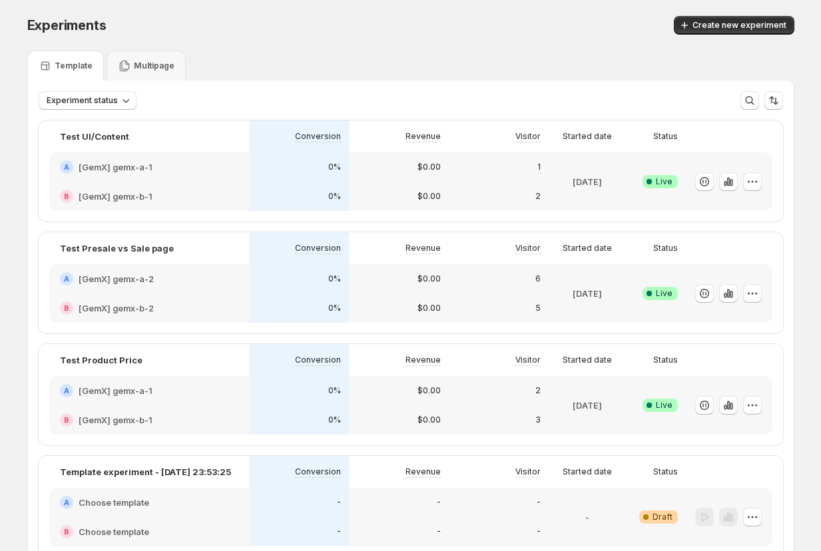
scroll to position [89, 0]
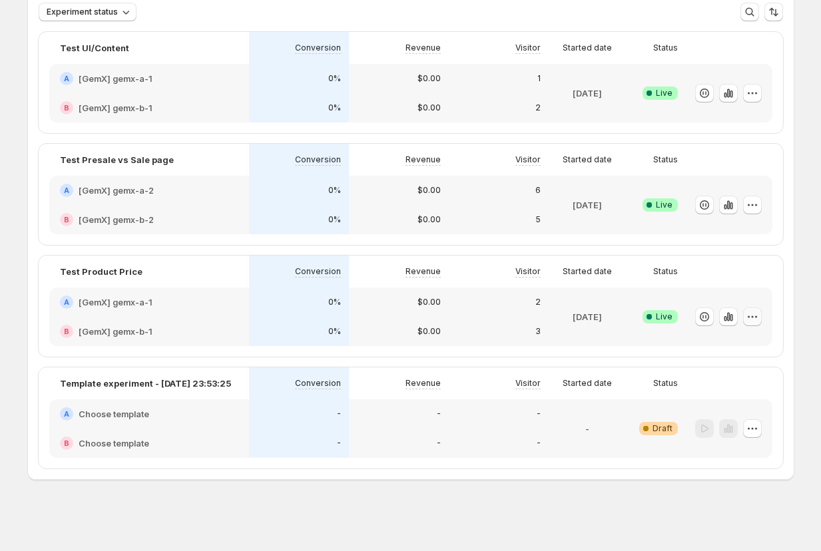
click at [758, 309] on button "button" at bounding box center [752, 317] width 19 height 19
click at [743, 346] on span "Edit" at bounding box center [745, 344] width 125 height 13
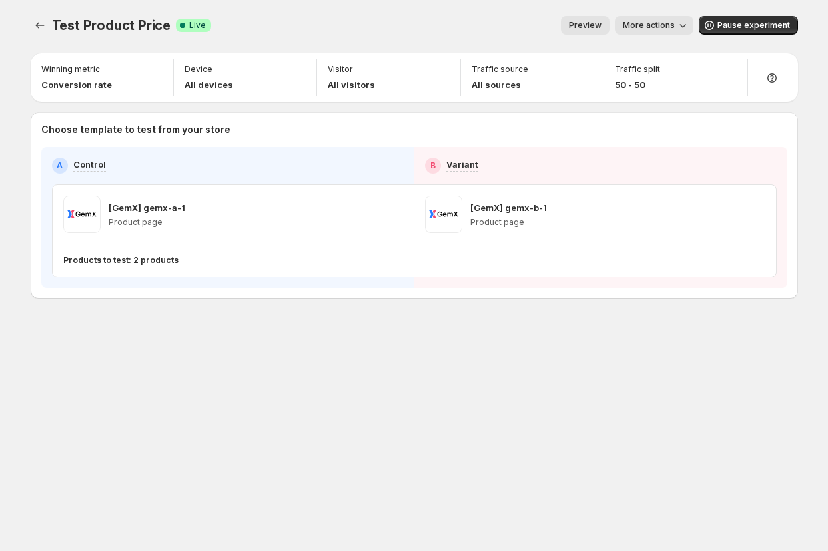
click at [500, 356] on div "Test Product Price. This page is ready Test Product Price Success Complete Live…" at bounding box center [414, 185] width 799 height 371
click at [370, 217] on icon "button" at bounding box center [370, 214] width 13 height 13
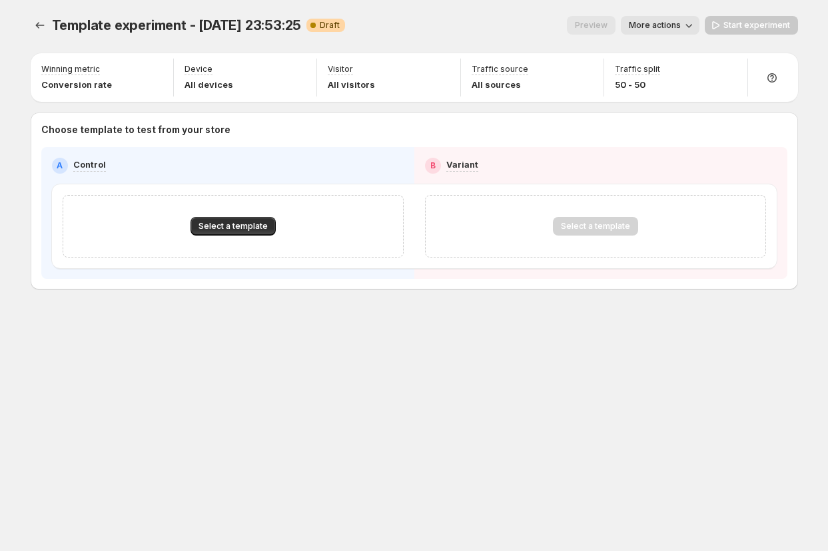
click at [143, 333] on div "Template experiment - [DATE] 23:53:25. This page is ready Template experiment -…" at bounding box center [414, 181] width 799 height 362
click at [231, 226] on span "Select a template" at bounding box center [232, 226] width 69 height 11
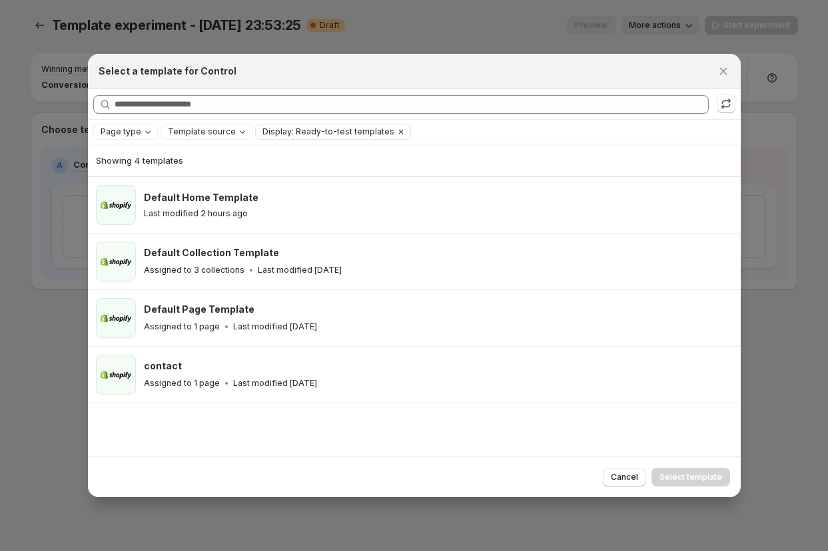
click at [396, 129] on icon "Clear" at bounding box center [401, 132] width 11 height 11
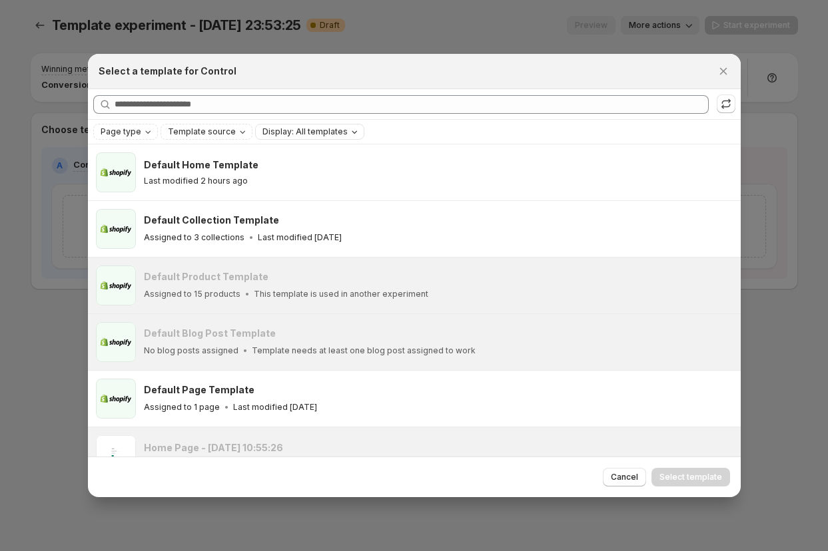
click at [13, 318] on div at bounding box center [414, 275] width 828 height 551
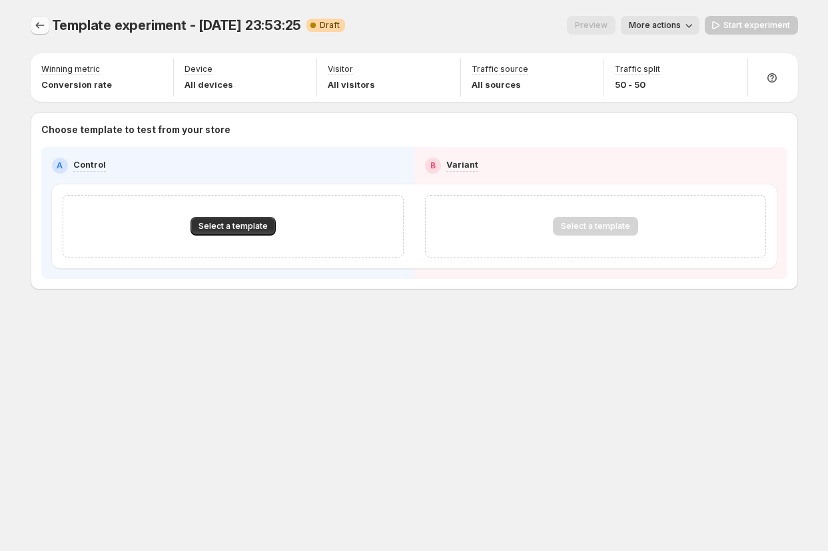
click at [38, 19] on icon "Experiments" at bounding box center [39, 25] width 13 height 13
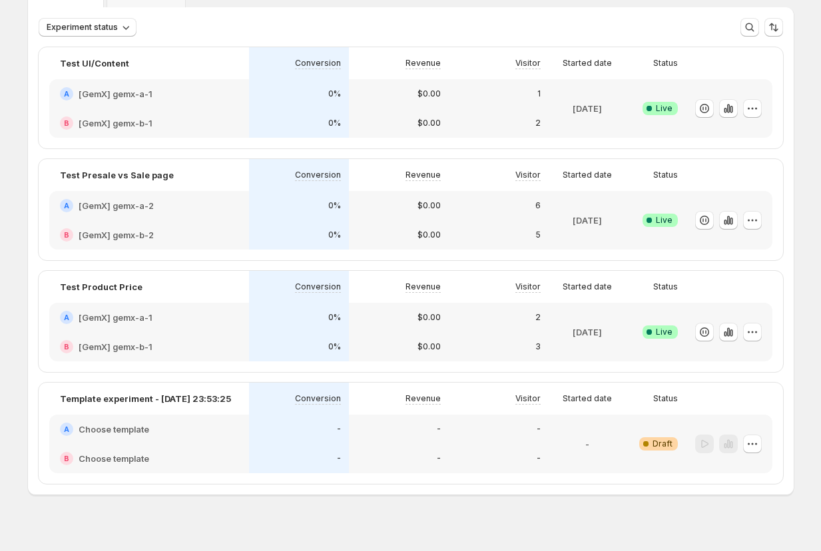
scroll to position [89, 0]
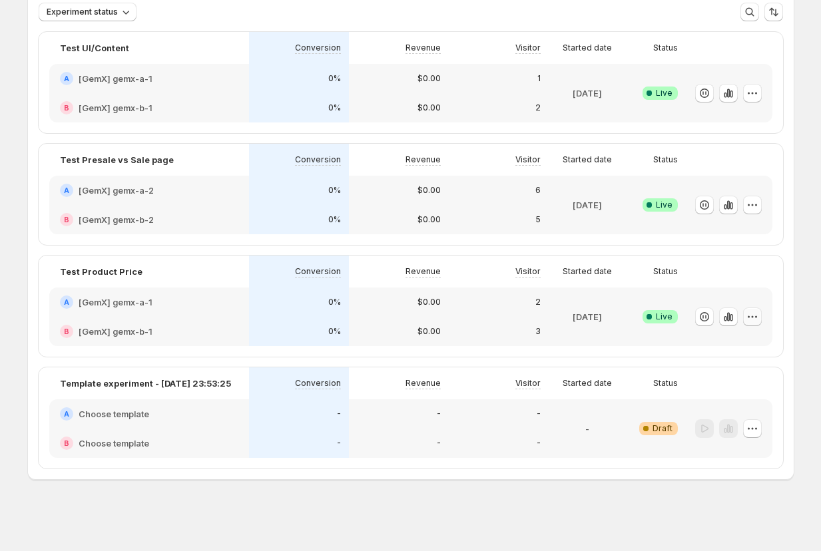
click at [762, 317] on button "button" at bounding box center [752, 317] width 19 height 19
click at [742, 340] on span "Edit" at bounding box center [745, 344] width 125 height 13
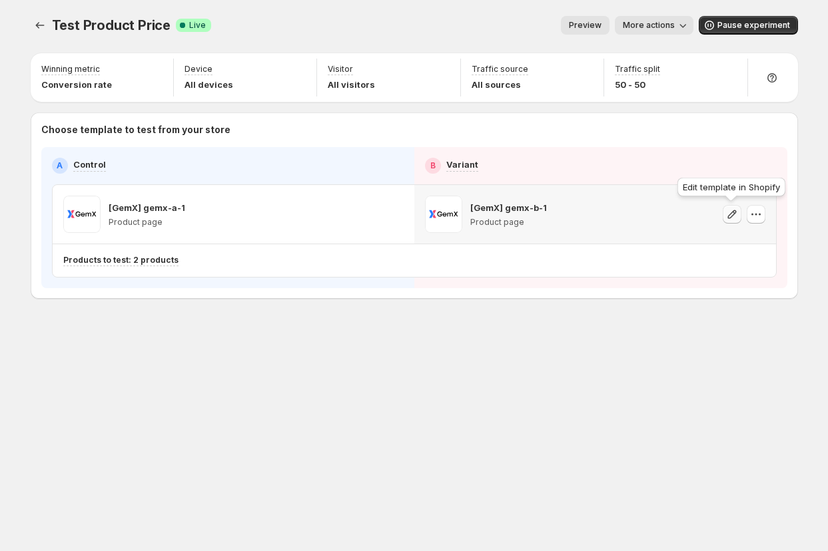
click at [733, 214] on icon "button" at bounding box center [731, 214] width 9 height 9
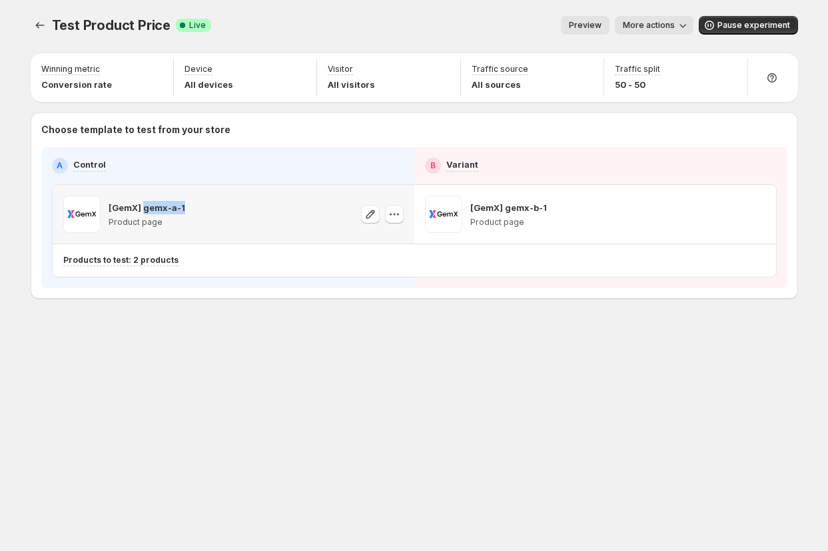
drag, startPoint x: 143, startPoint y: 206, endPoint x: 211, endPoint y: 206, distance: 67.9
click at [211, 206] on div "[GemX] gemx-a-1 Product page" at bounding box center [233, 214] width 340 height 37
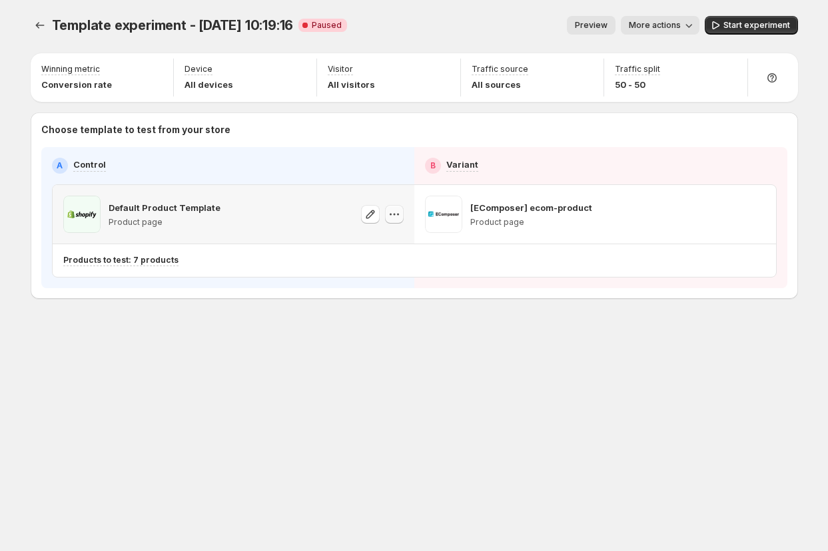
click at [397, 214] on icon "button" at bounding box center [398, 215] width 2 height 2
click at [397, 239] on span "Change template" at bounding box center [394, 243] width 72 height 11
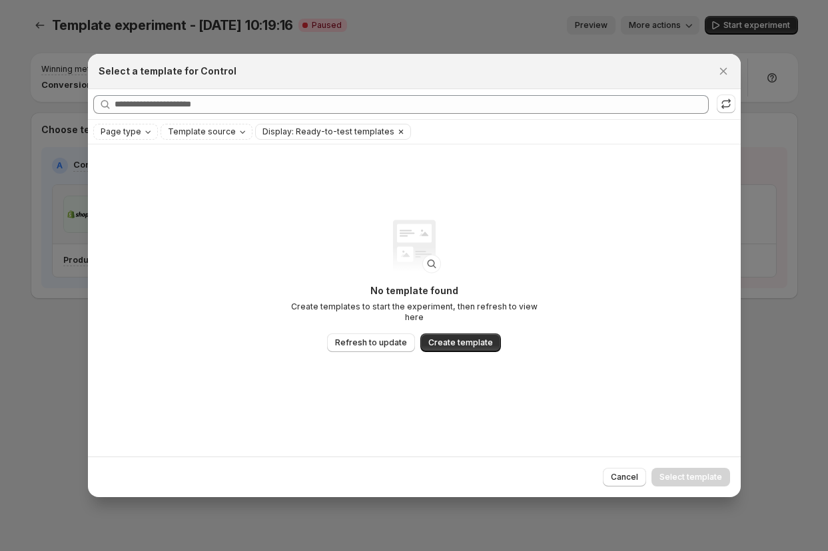
click at [396, 131] on icon "Clear" at bounding box center [401, 132] width 11 height 11
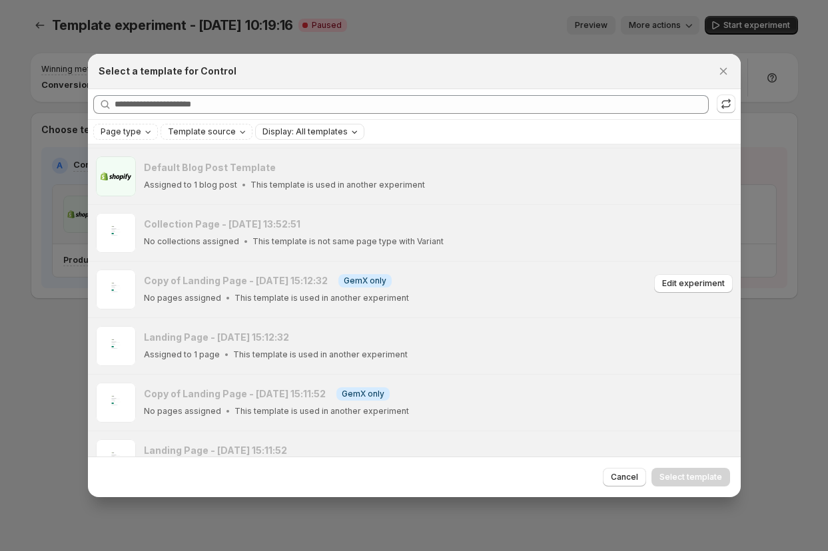
scroll to position [227, 0]
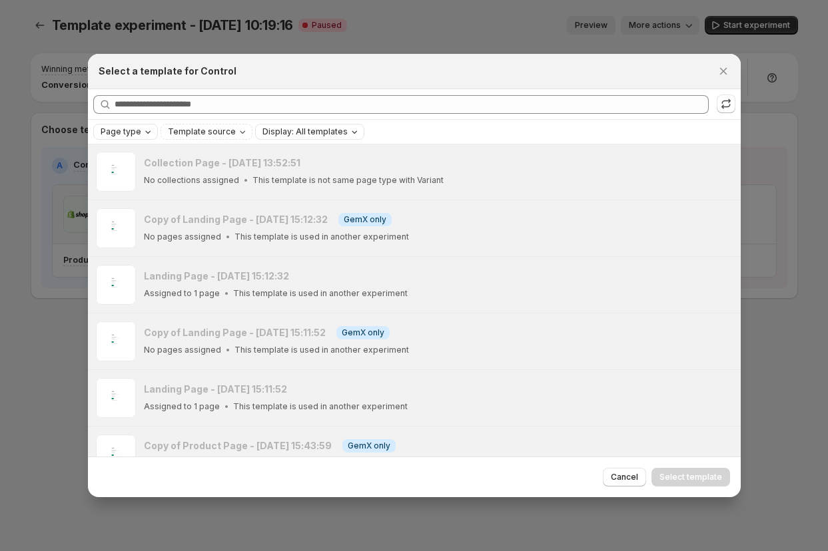
click at [114, 130] on span "Page type" at bounding box center [121, 132] width 41 height 11
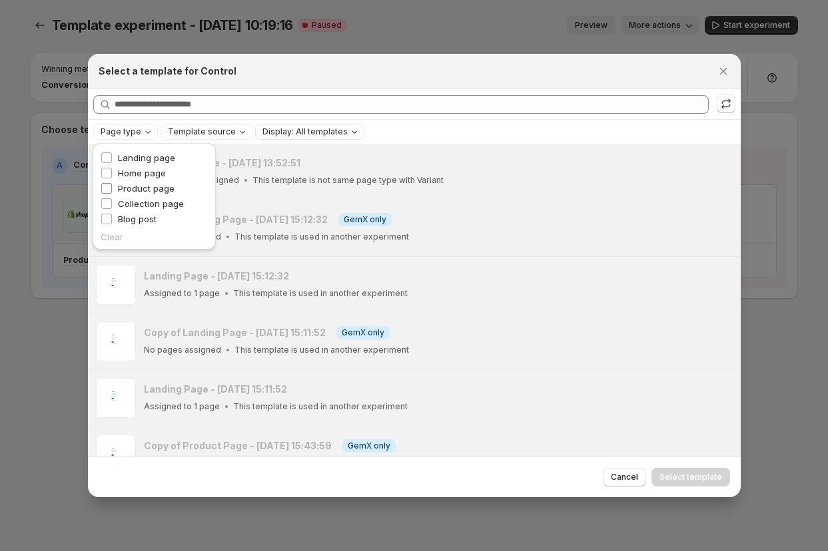
click at [148, 186] on span "Product page" at bounding box center [146, 188] width 57 height 11
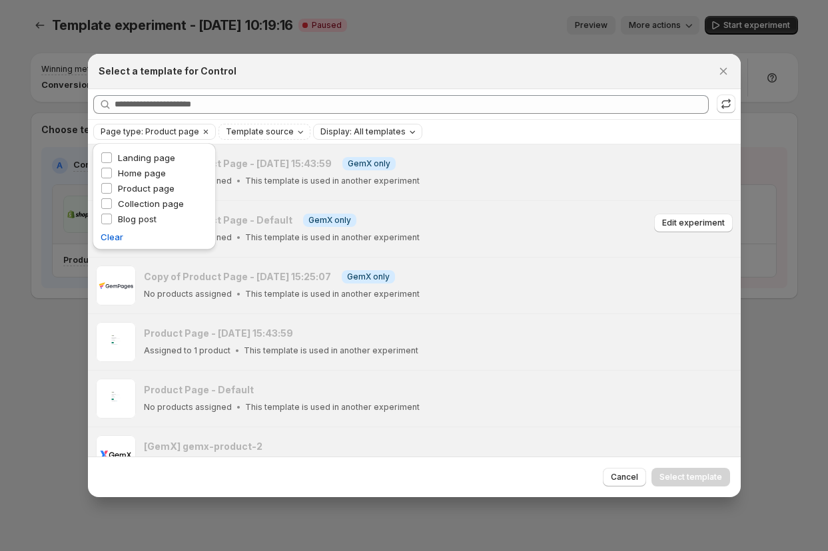
click at [449, 204] on div "Copy of Product Page - Default Info GemX only No products assigned This templat…" at bounding box center [414, 229] width 653 height 56
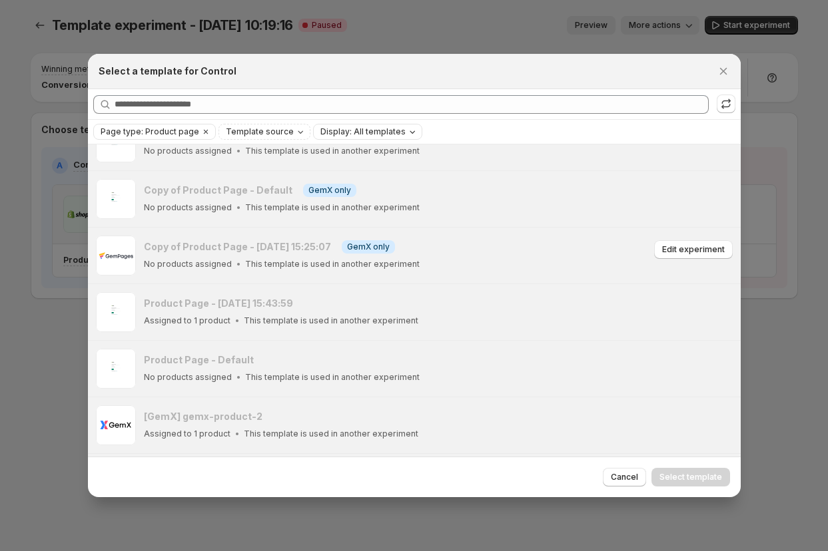
scroll to position [38, 0]
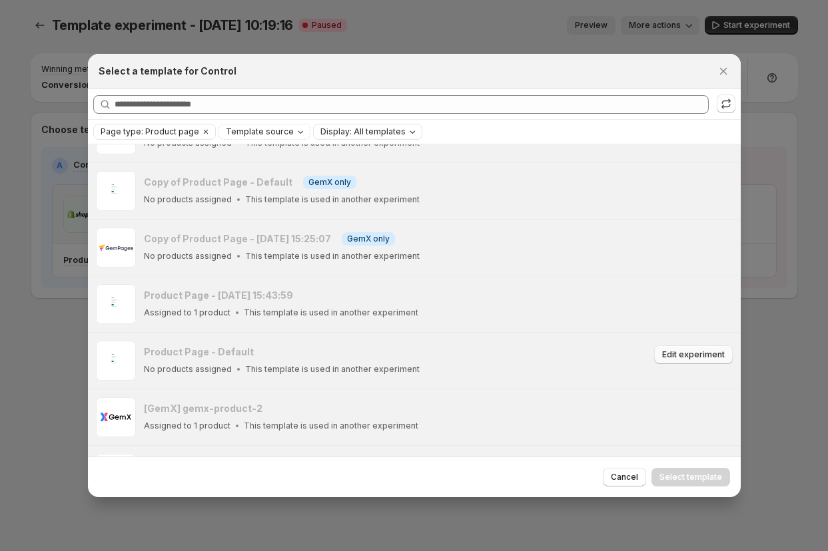
click at [684, 356] on span "Edit experiment" at bounding box center [693, 355] width 63 height 11
